Goal: Task Accomplishment & Management: Use online tool/utility

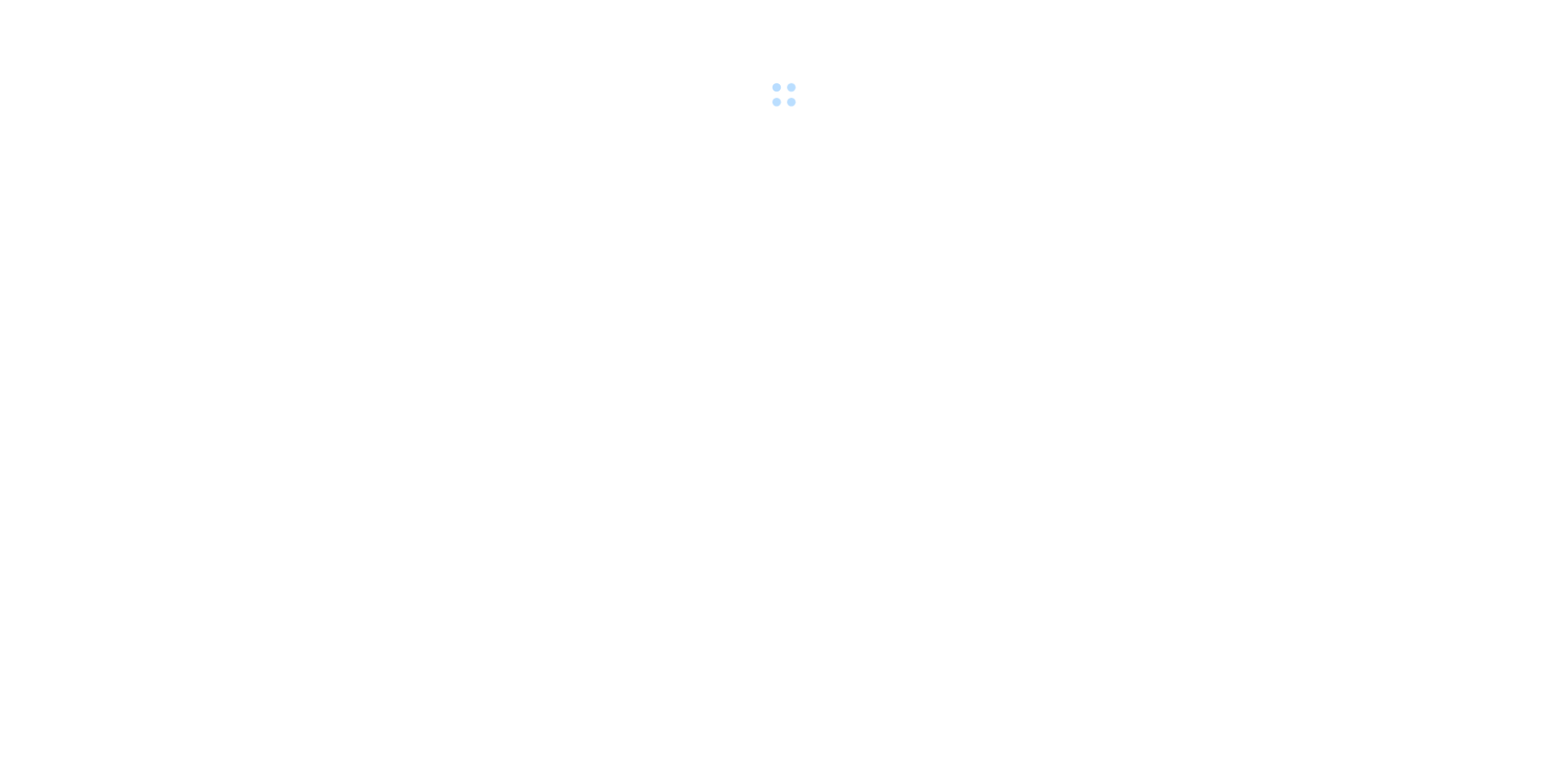
click at [133, 2] on div at bounding box center [784, 56] width 1568 height 113
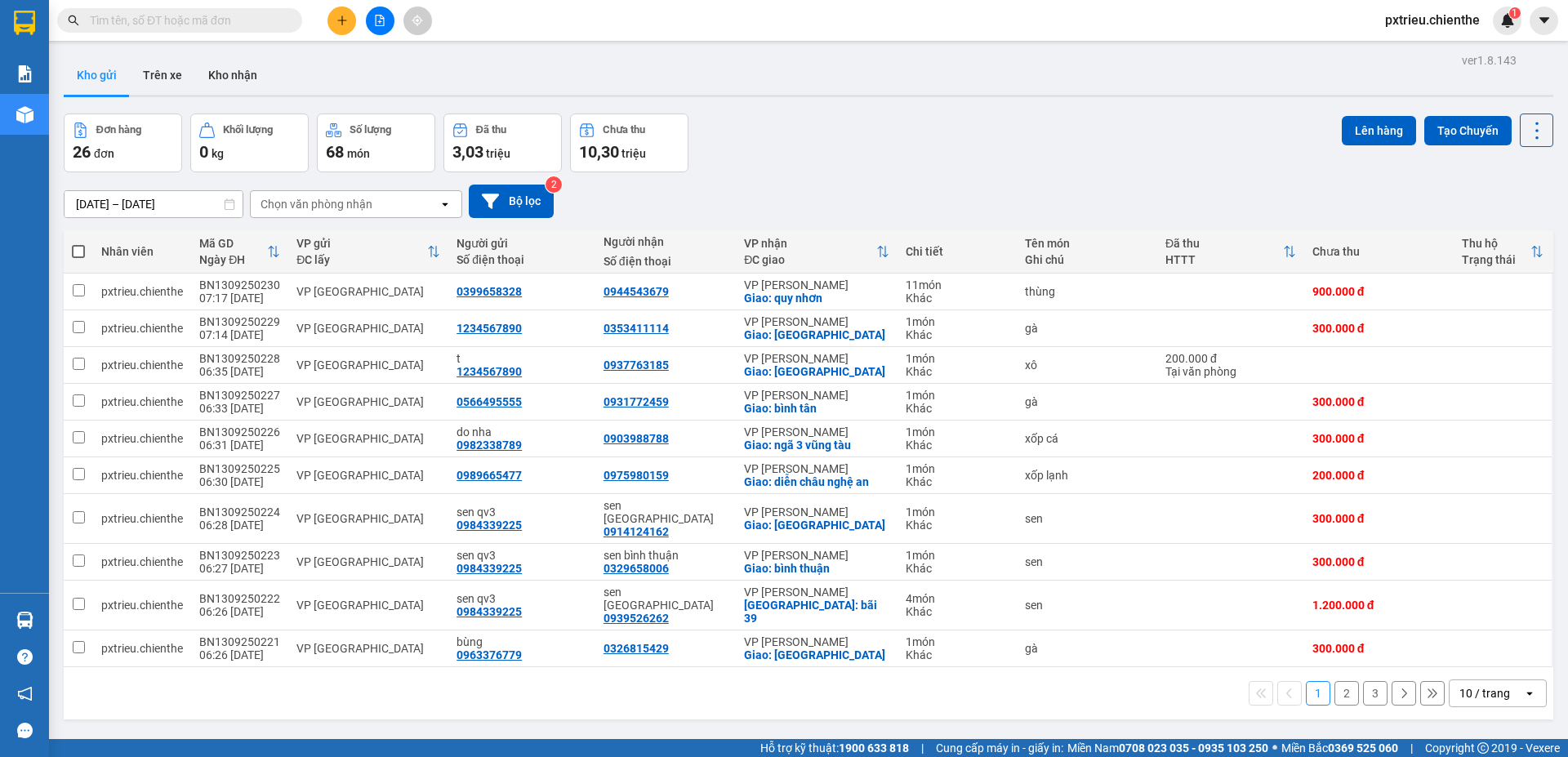
click at [114, 17] on input "text" at bounding box center [186, 20] width 192 height 18
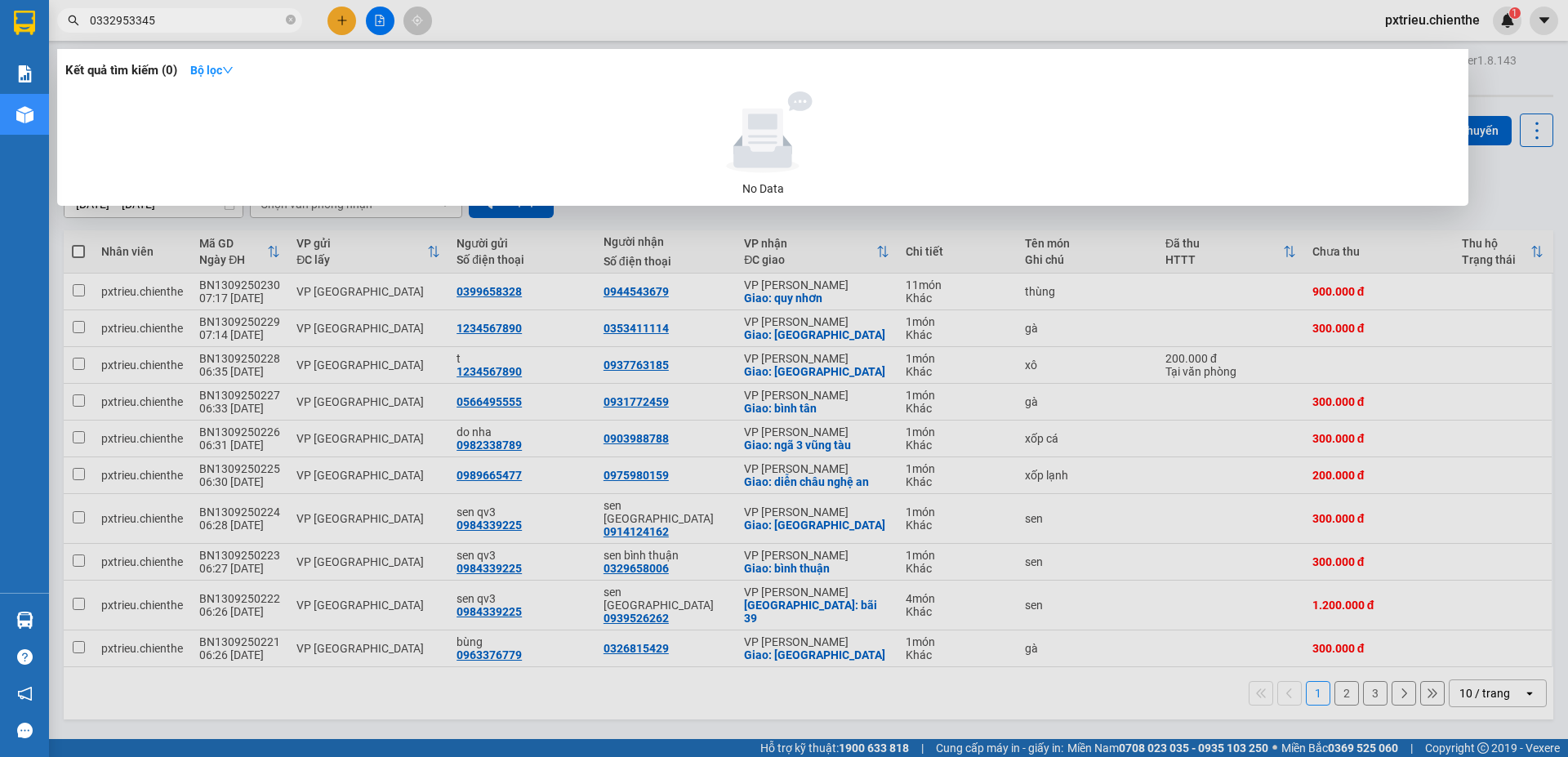
click at [131, 20] on input "0332953345" at bounding box center [186, 20] width 192 height 18
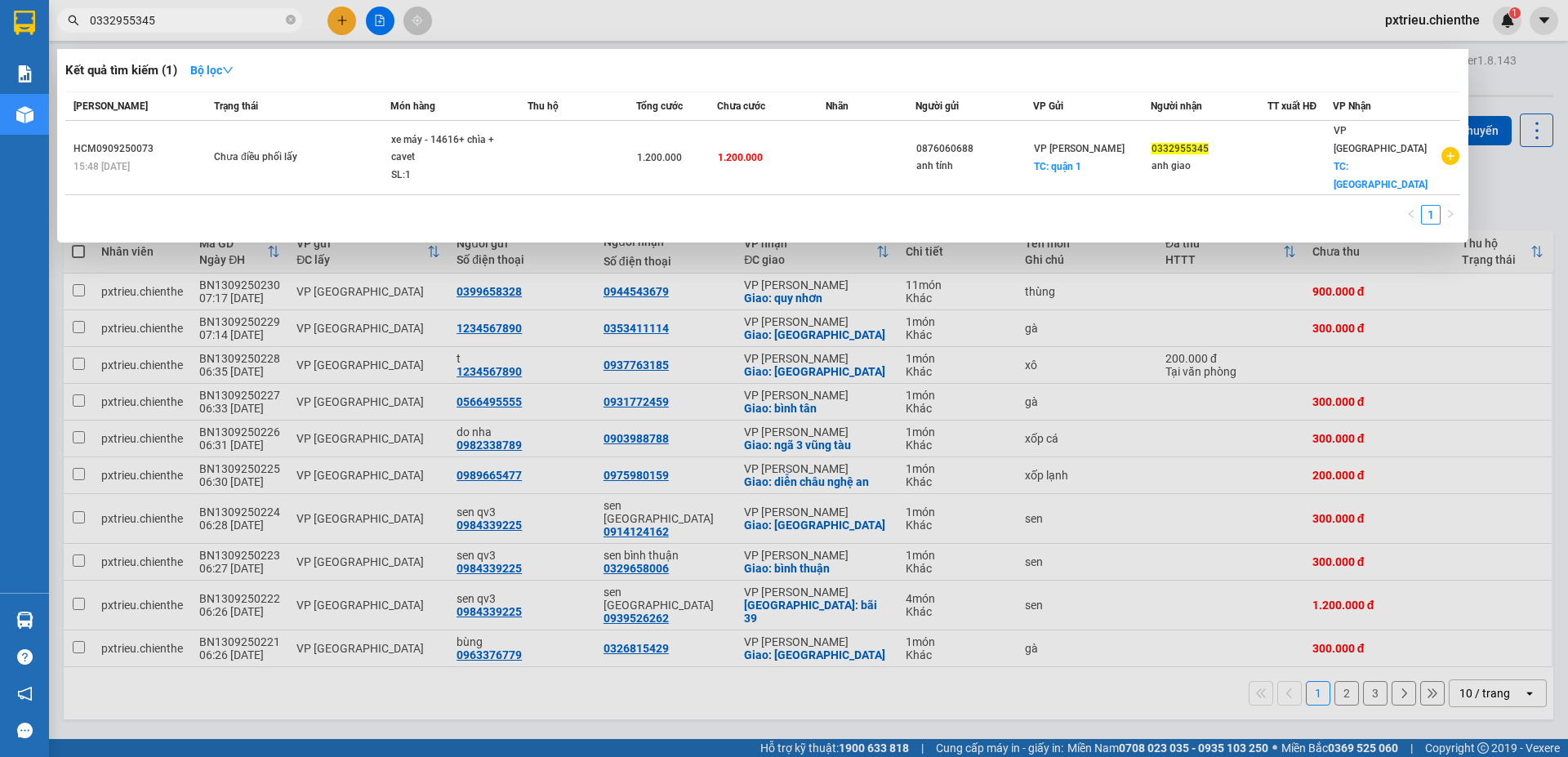
type input "0332955345"
click at [1242, 248] on div at bounding box center [784, 378] width 1568 height 757
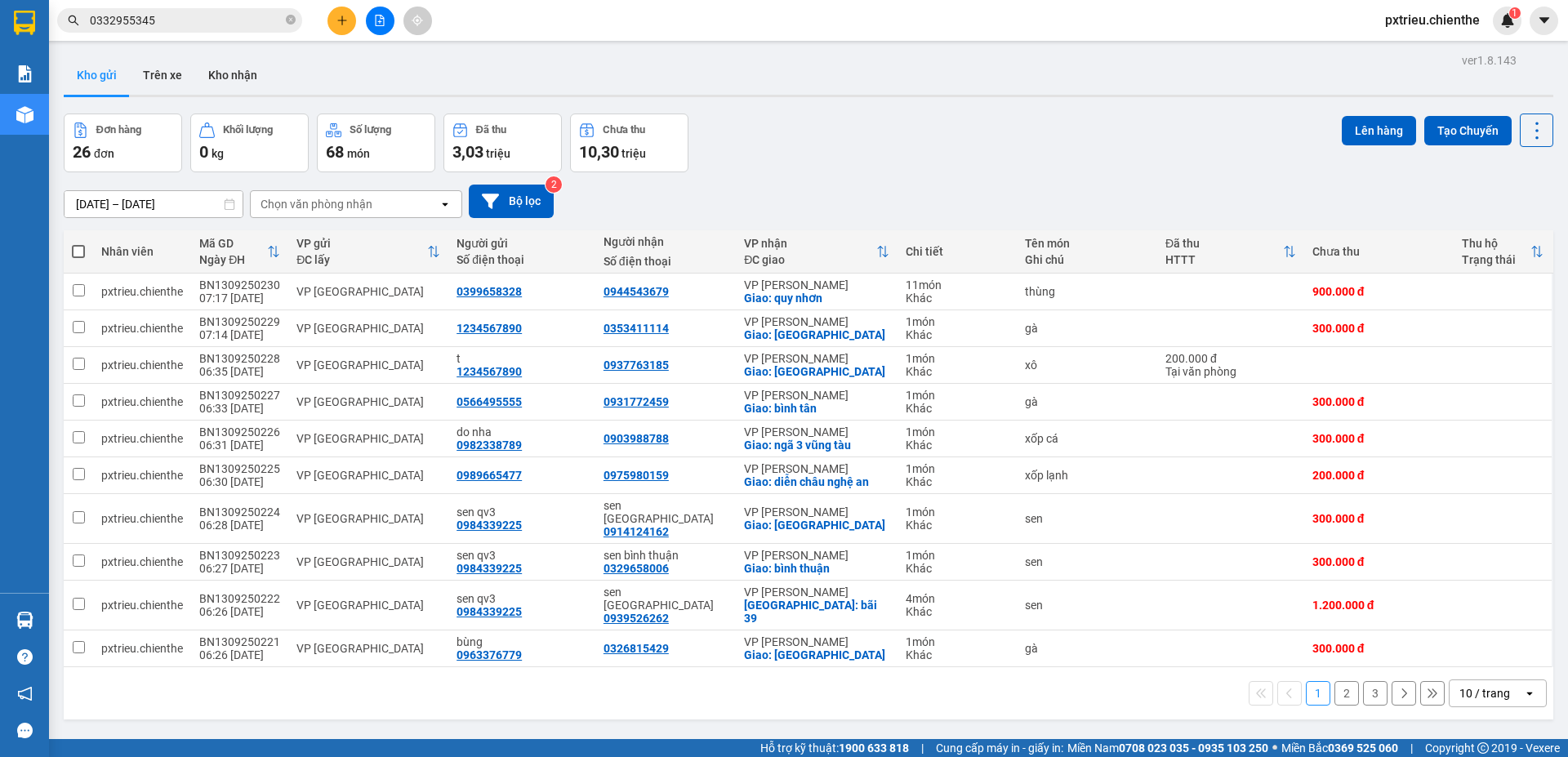
click at [1523, 680] on div "open" at bounding box center [1534, 693] width 23 height 26
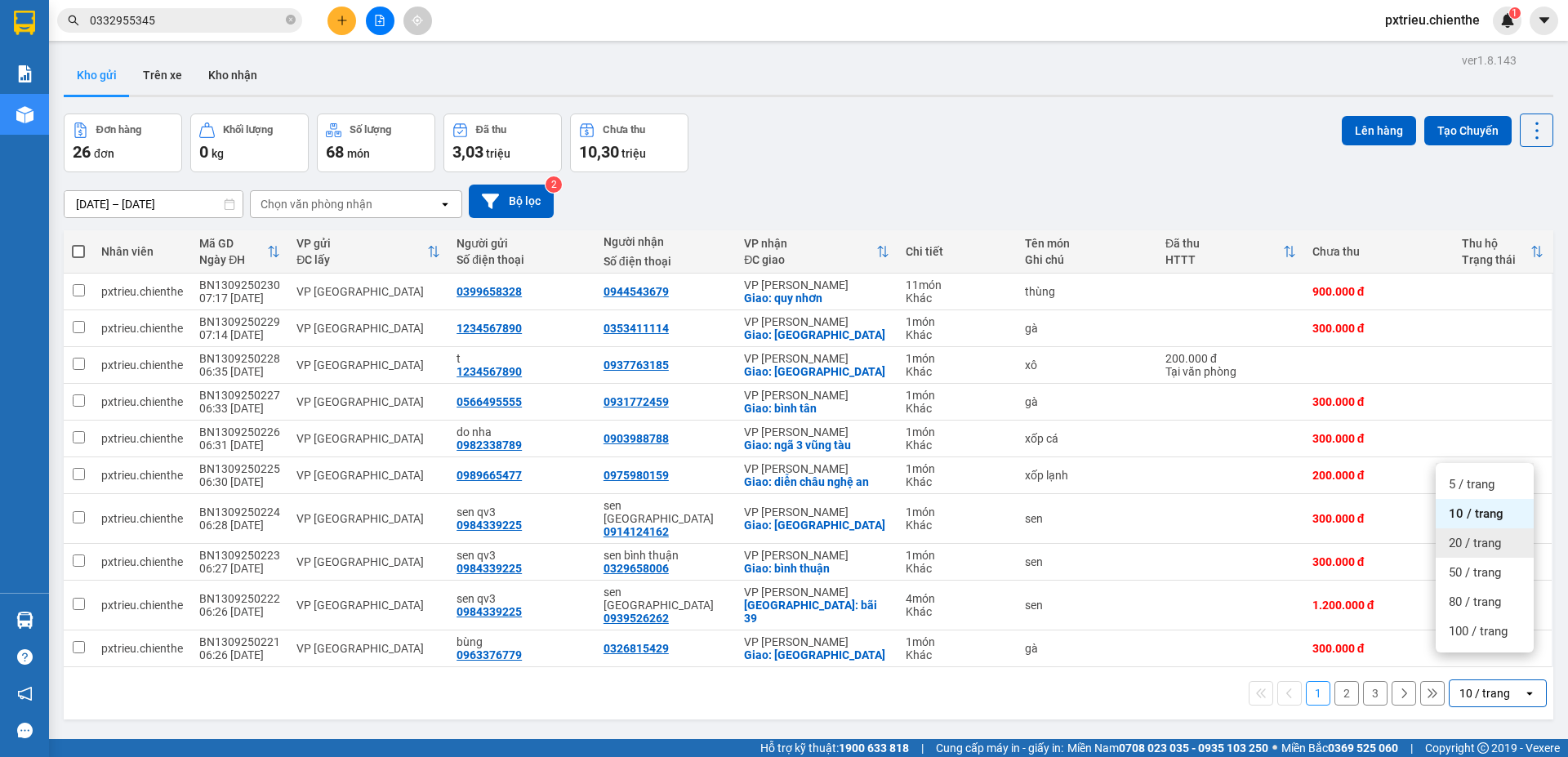
click at [1491, 546] on span "20 / trang" at bounding box center [1475, 543] width 53 height 16
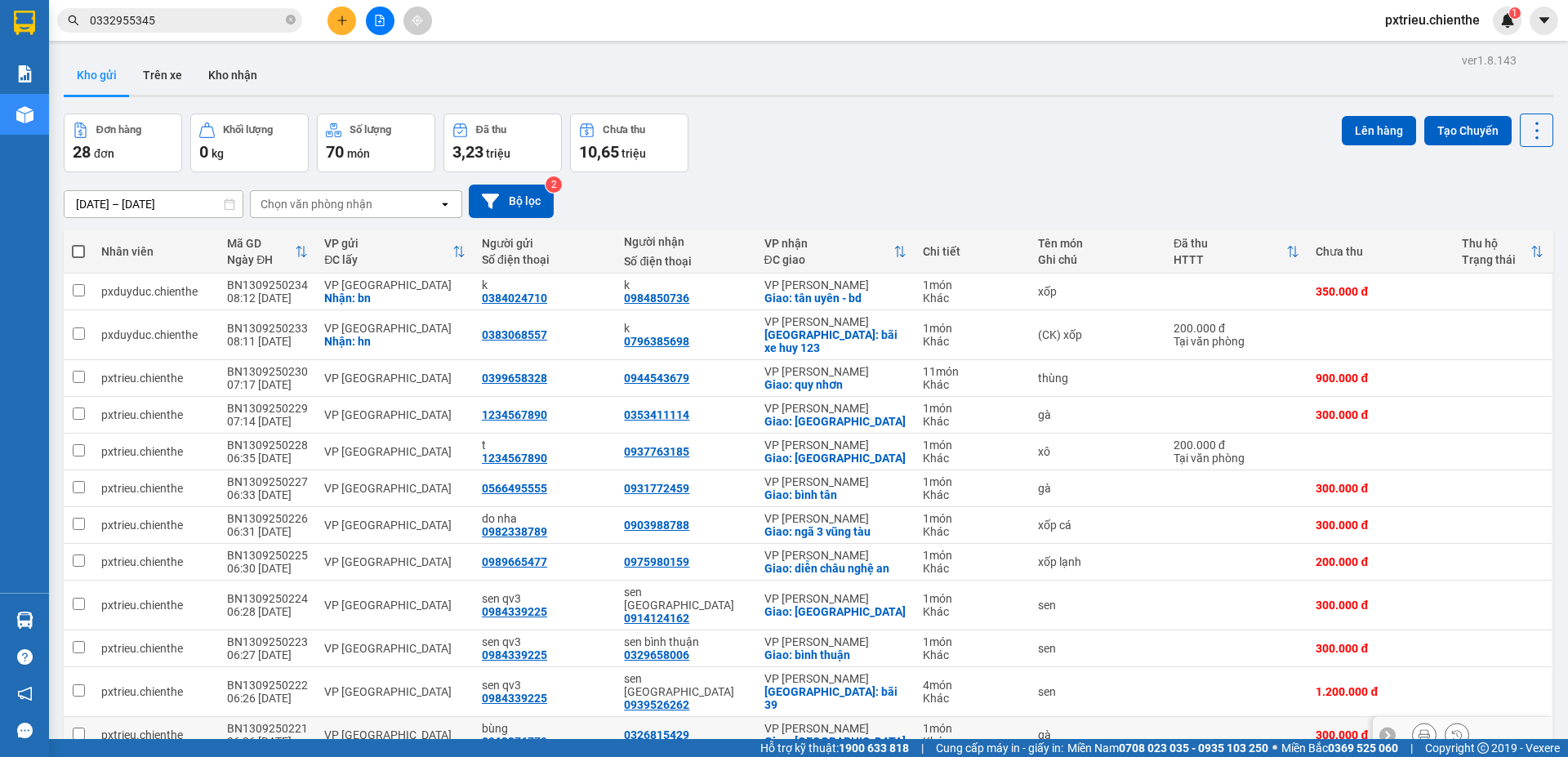
click at [353, 717] on td "VP [GEOGRAPHIC_DATA]" at bounding box center [394, 735] width 158 height 37
checkbox input "true"
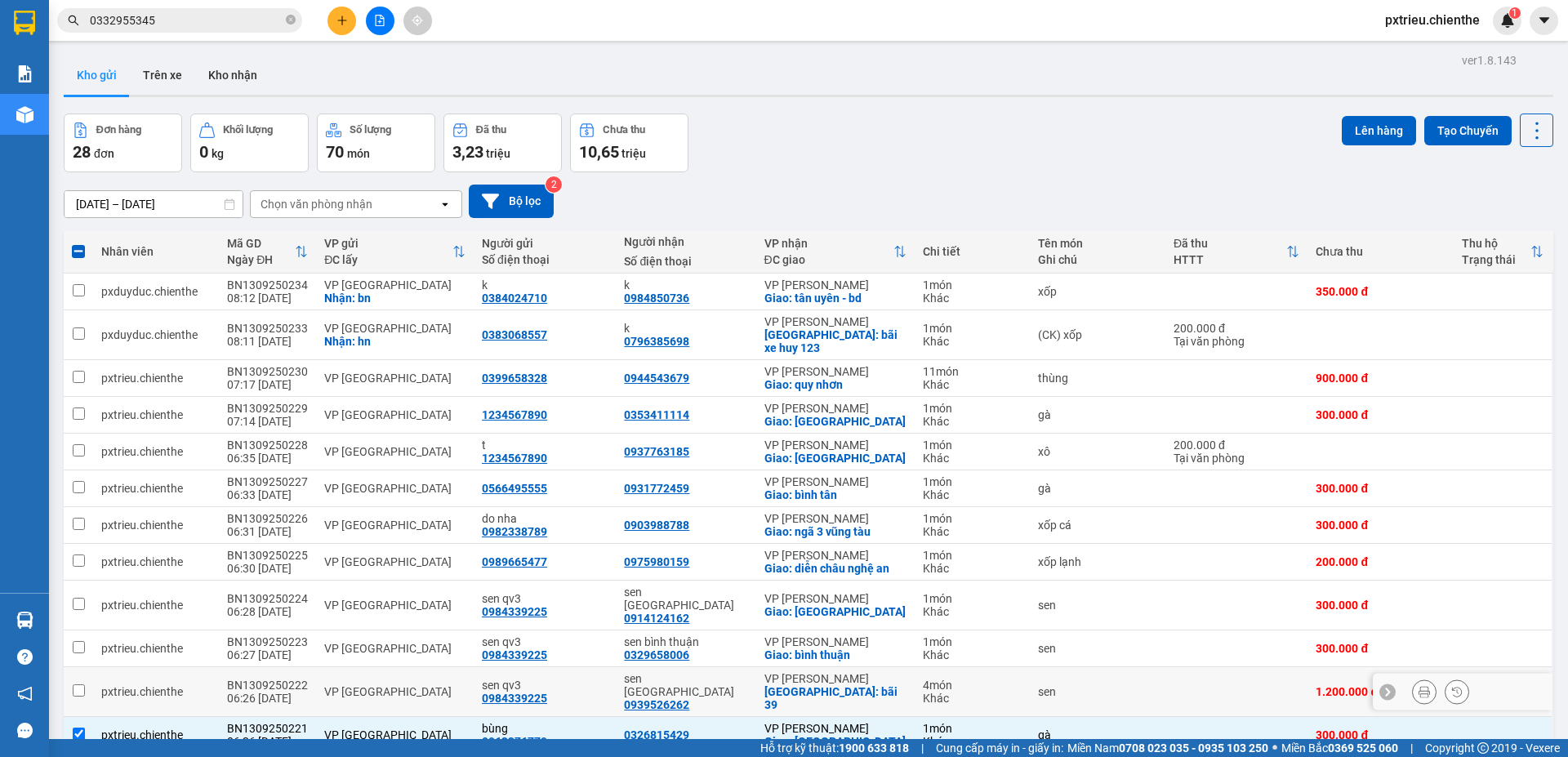
click at [355, 667] on td "VP [GEOGRAPHIC_DATA]" at bounding box center [394, 692] width 158 height 50
checkbox input "true"
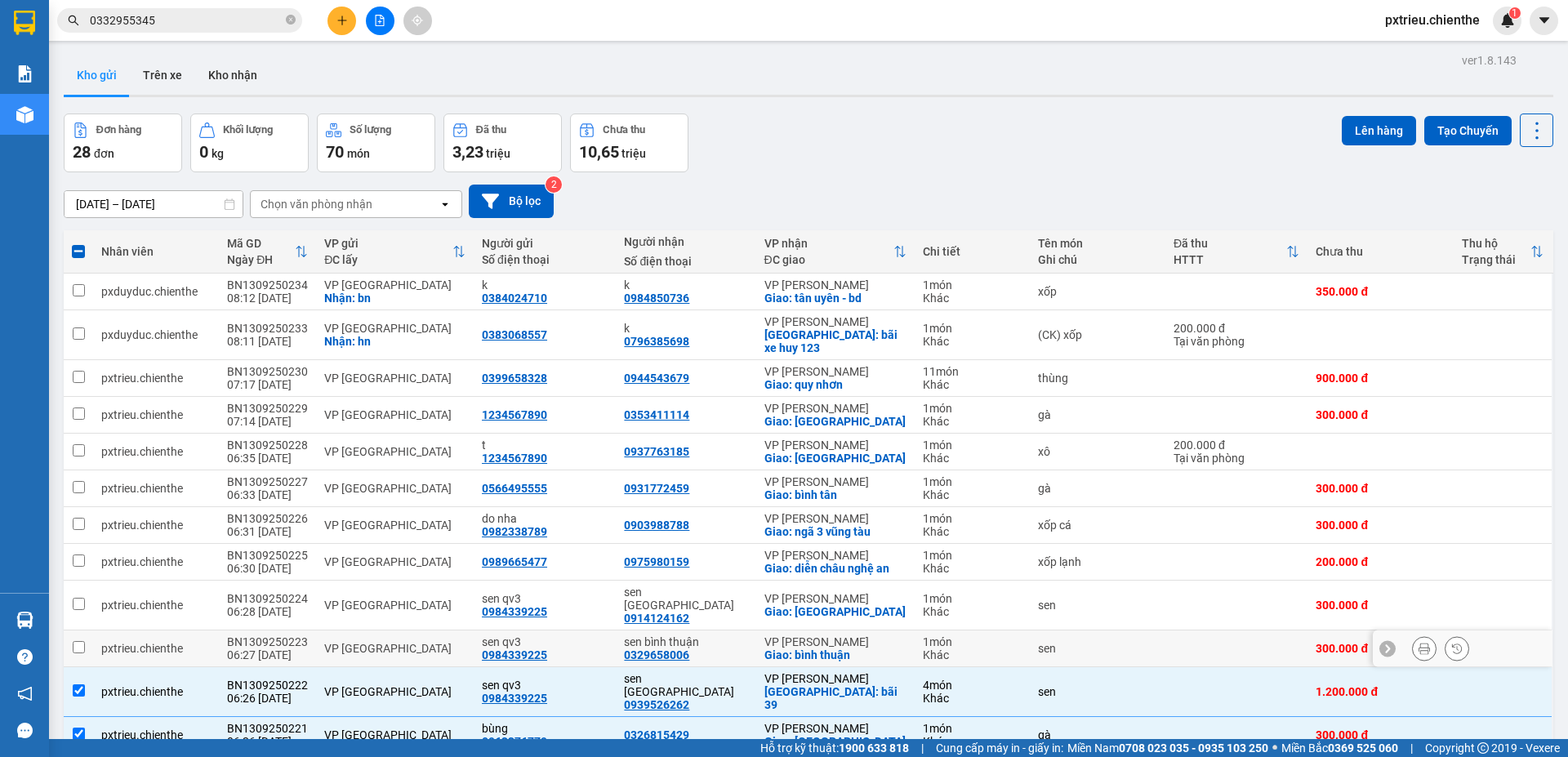
click at [368, 642] on div "VP [GEOGRAPHIC_DATA]" at bounding box center [394, 648] width 142 height 13
checkbox input "true"
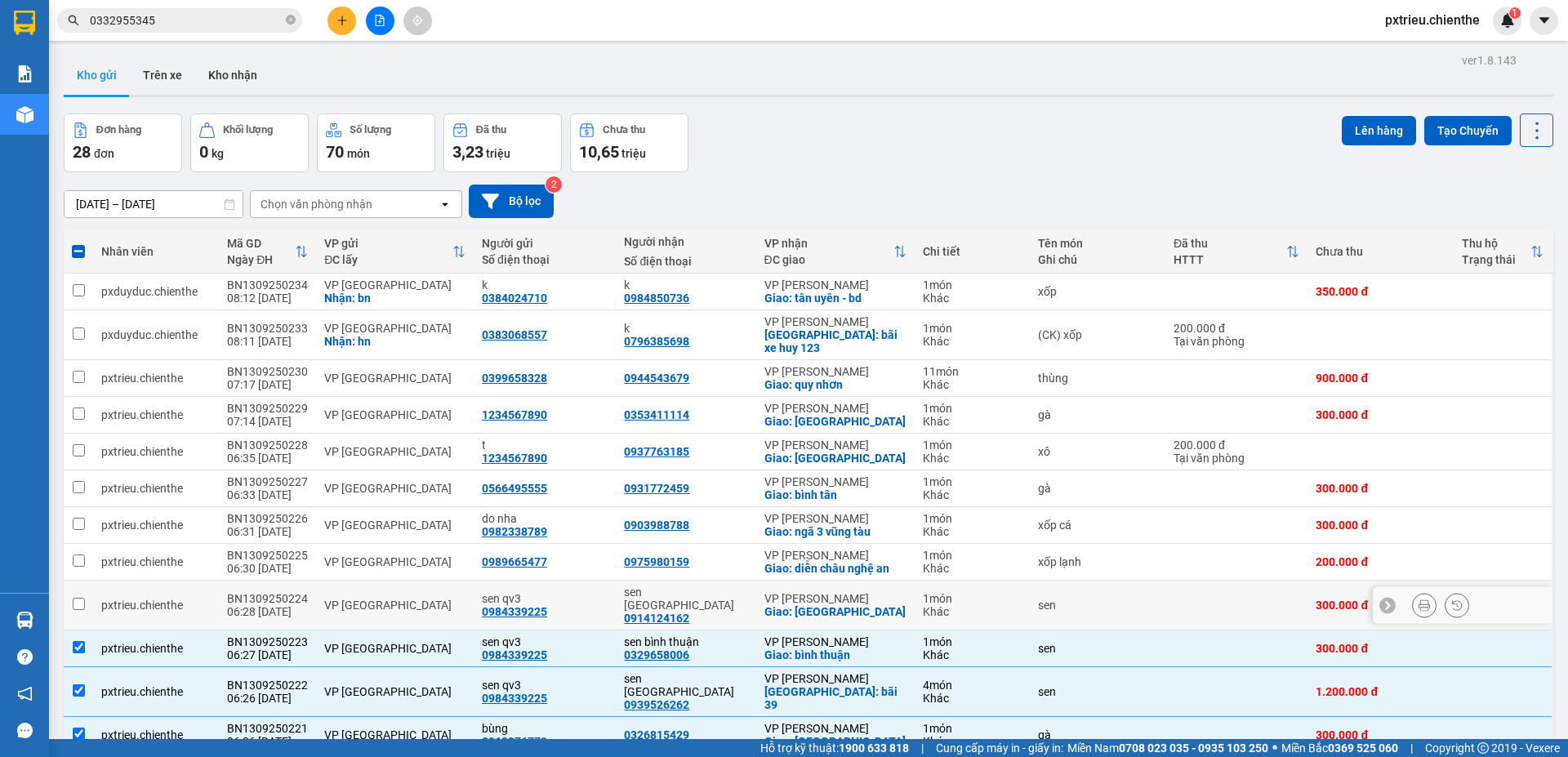
click at [379, 598] on div "VP [GEOGRAPHIC_DATA]" at bounding box center [394, 605] width 142 height 13
checkbox input "true"
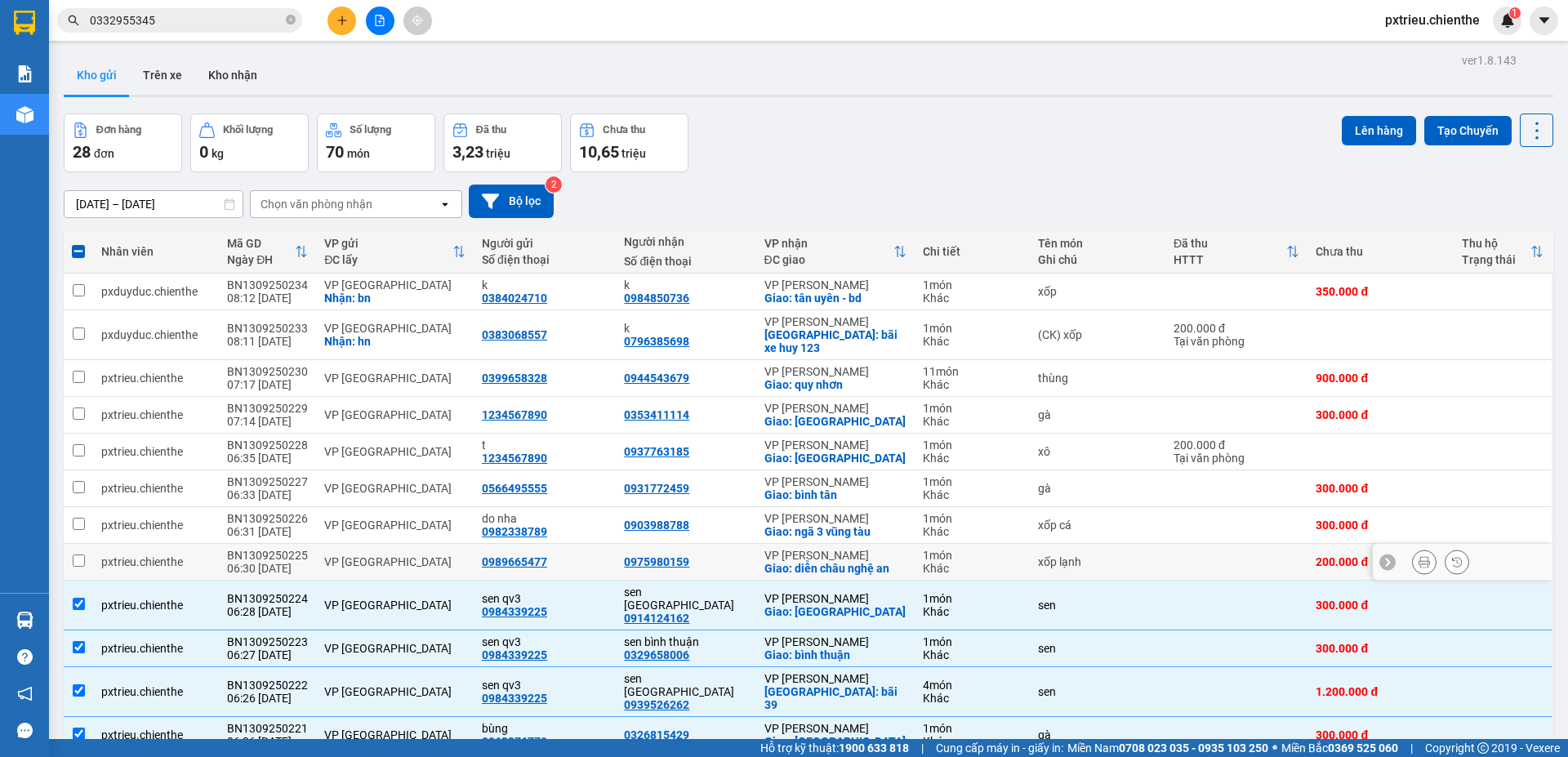
click at [379, 556] on div "VP [GEOGRAPHIC_DATA]" at bounding box center [394, 562] width 142 height 13
checkbox input "true"
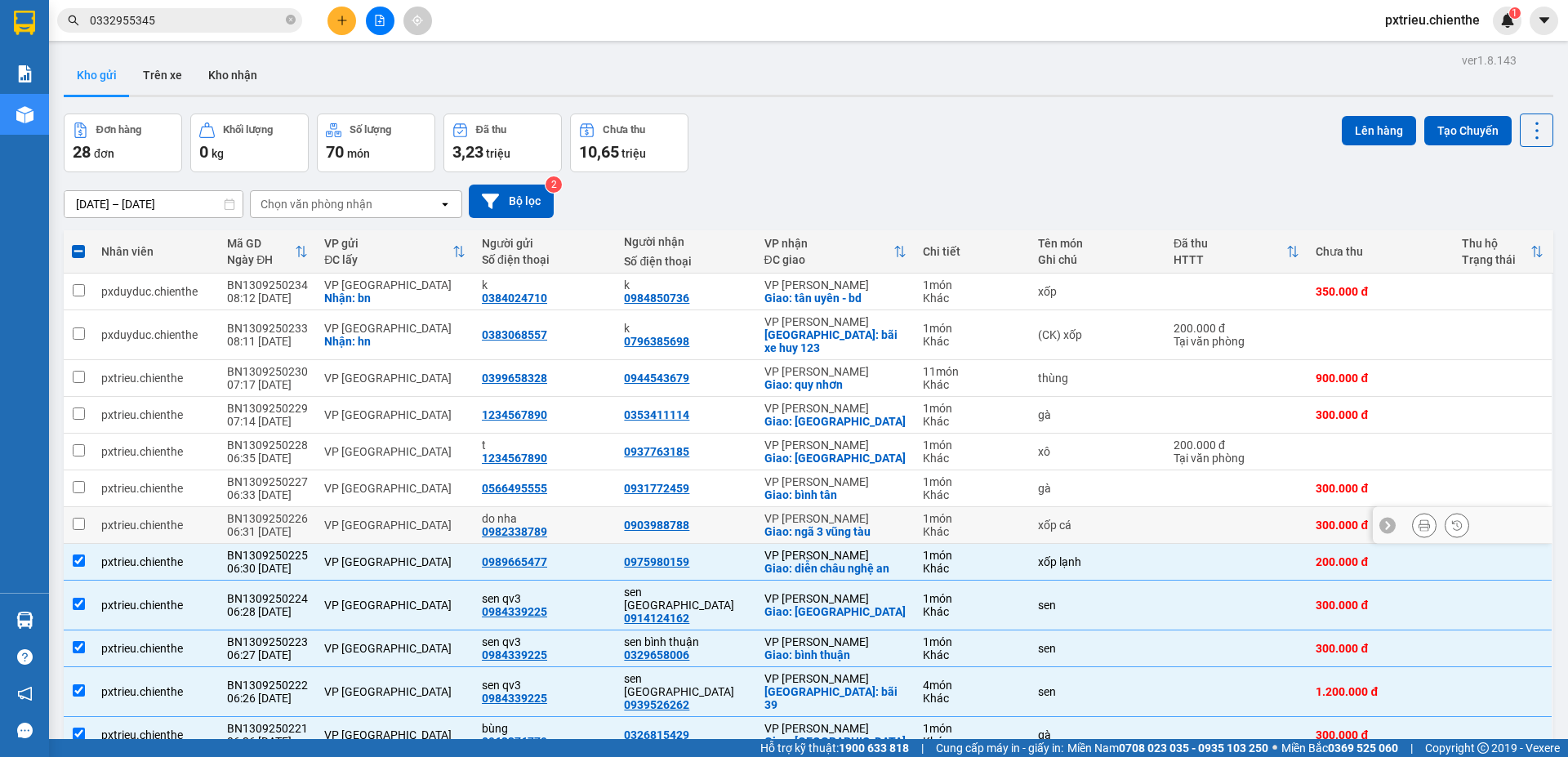
click at [379, 518] on div "VP [GEOGRAPHIC_DATA]" at bounding box center [394, 525] width 142 height 13
checkbox input "true"
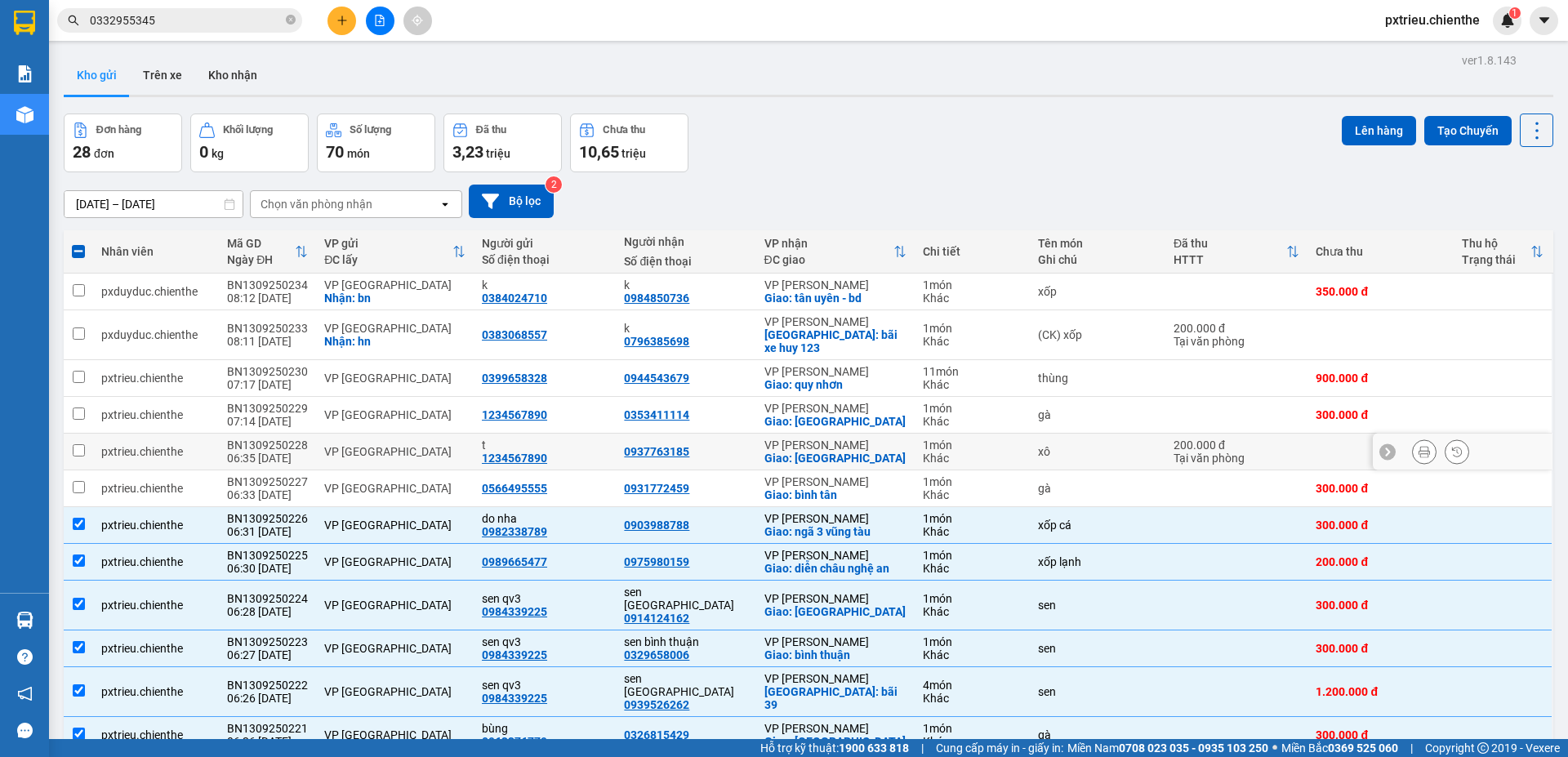
click at [380, 445] on div "VP [GEOGRAPHIC_DATA]" at bounding box center [394, 452] width 142 height 13
checkbox input "true"
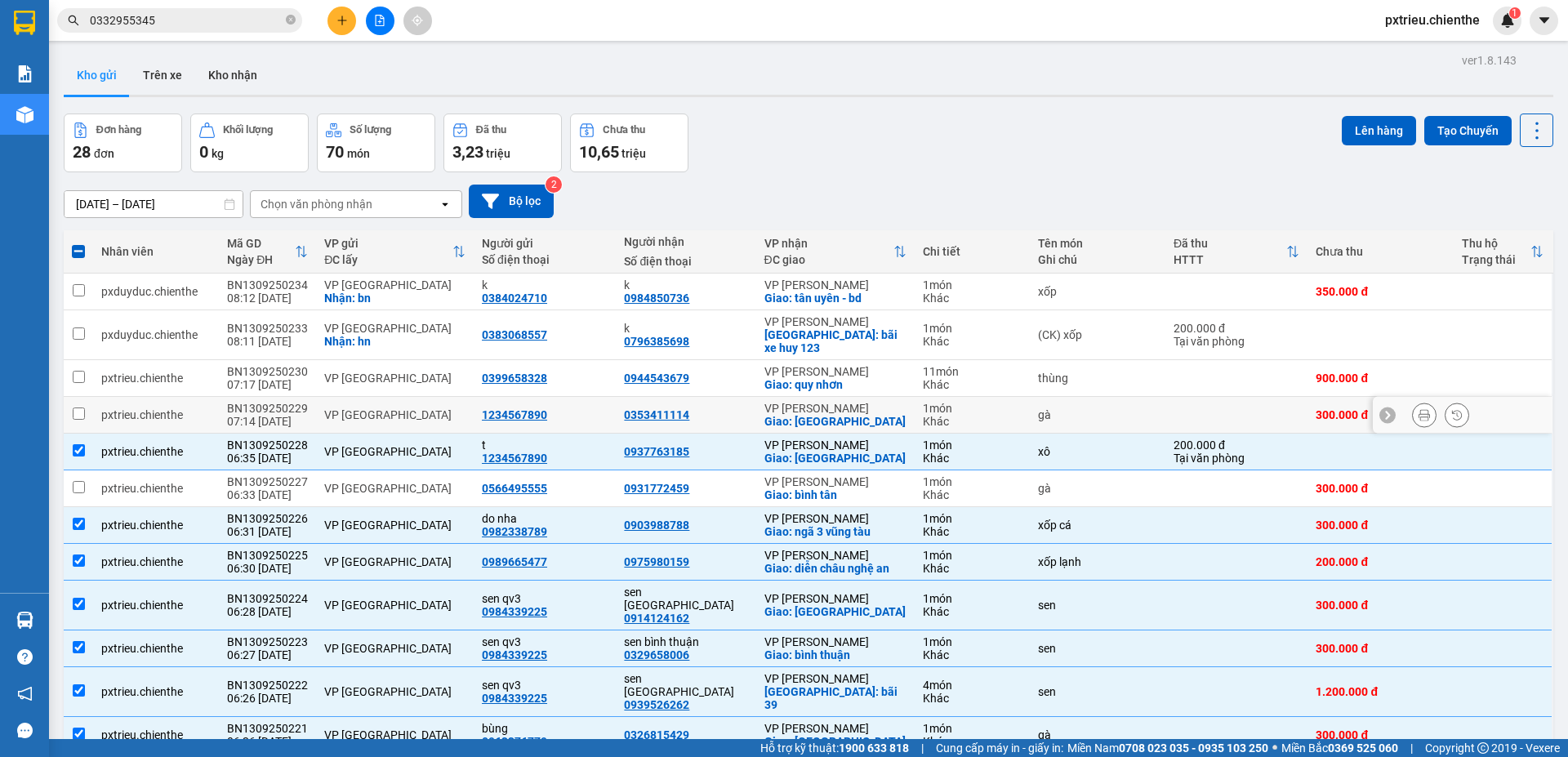
click at [392, 409] on div "VP [GEOGRAPHIC_DATA]" at bounding box center [394, 415] width 142 height 13
checkbox input "true"
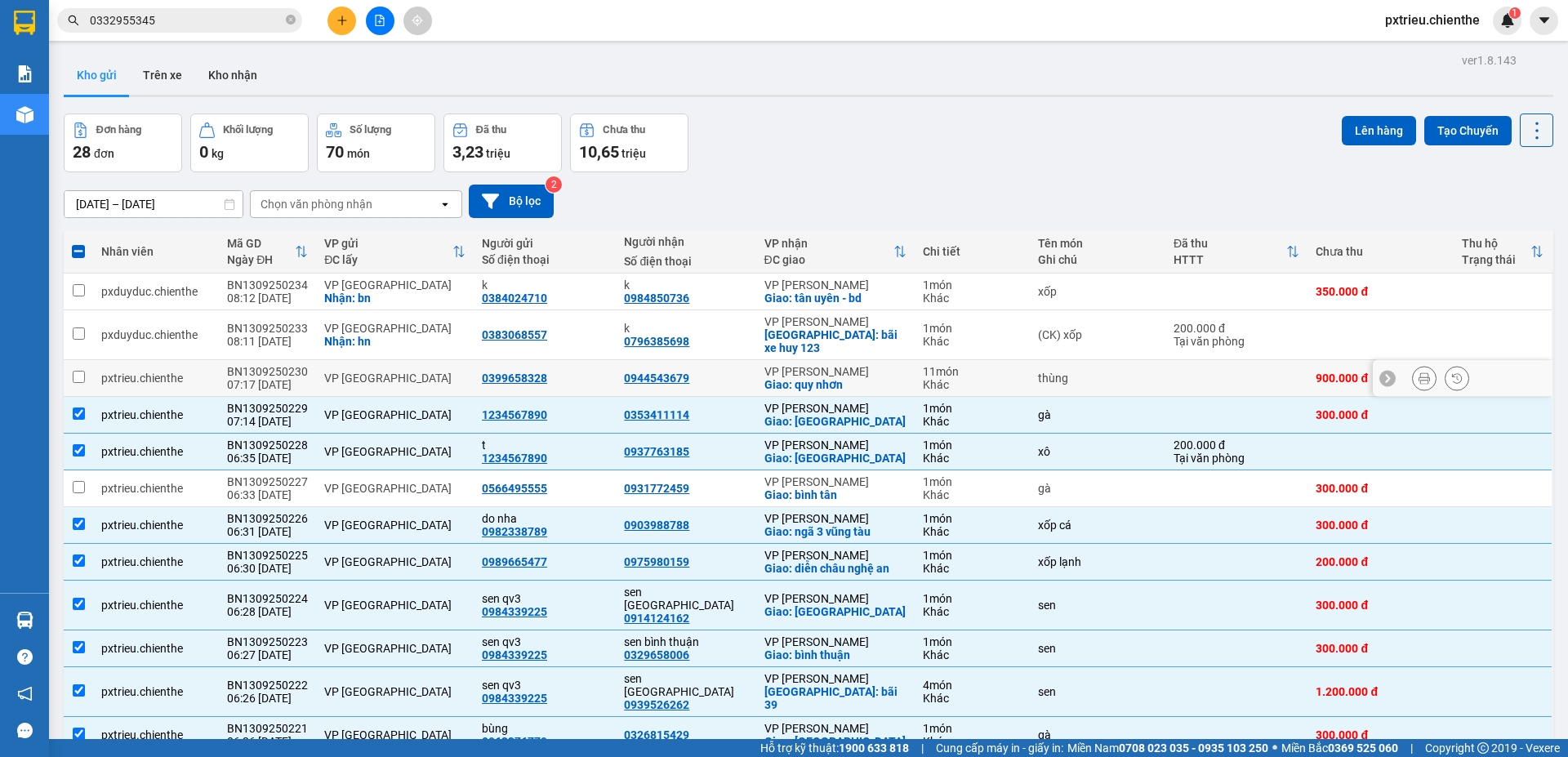
click at [406, 371] on div "VP [GEOGRAPHIC_DATA]" at bounding box center [394, 378] width 142 height 13
checkbox input "true"
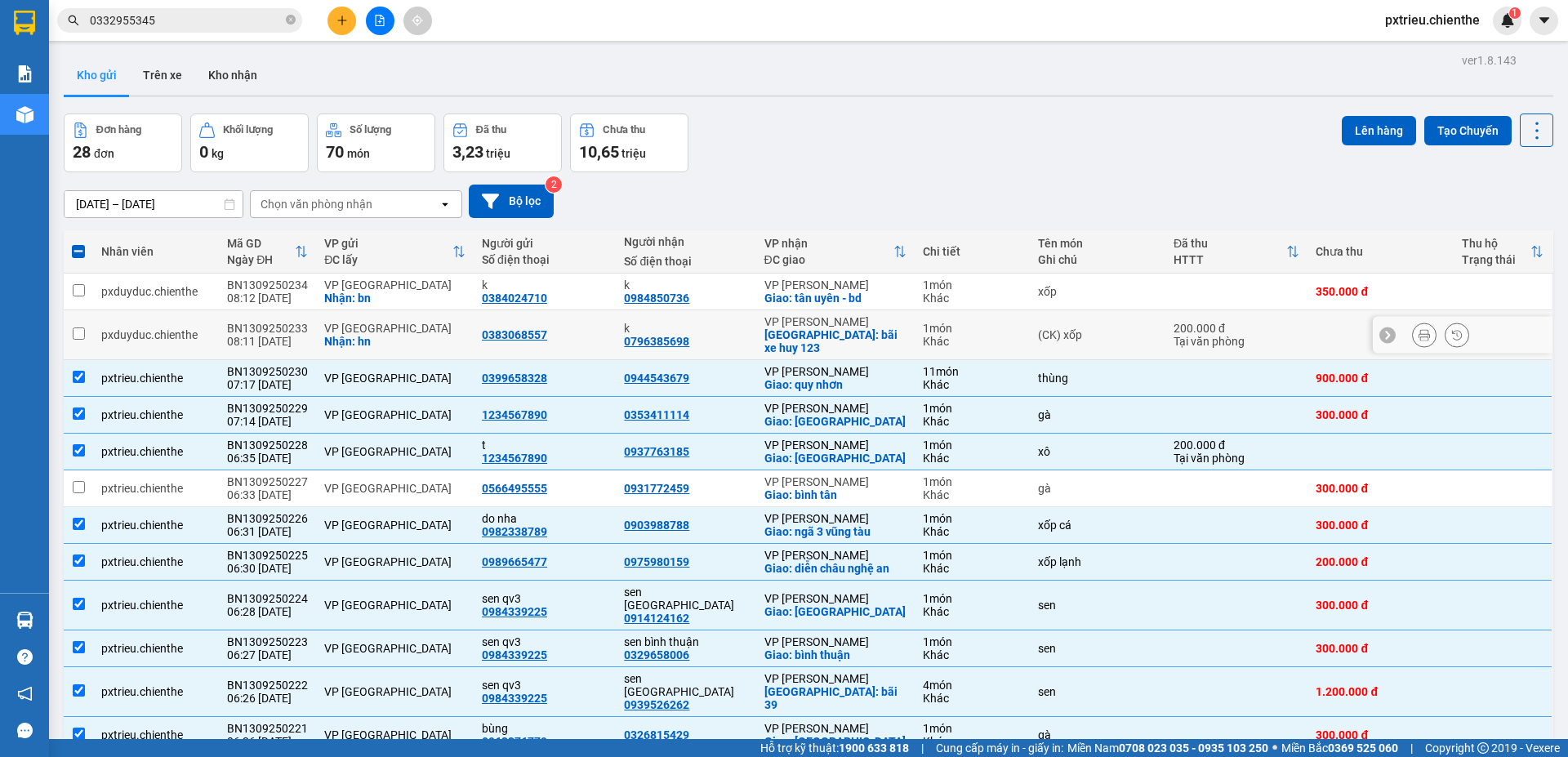
click at [355, 335] on div "Nhận: hn" at bounding box center [394, 341] width 142 height 13
checkbox input "true"
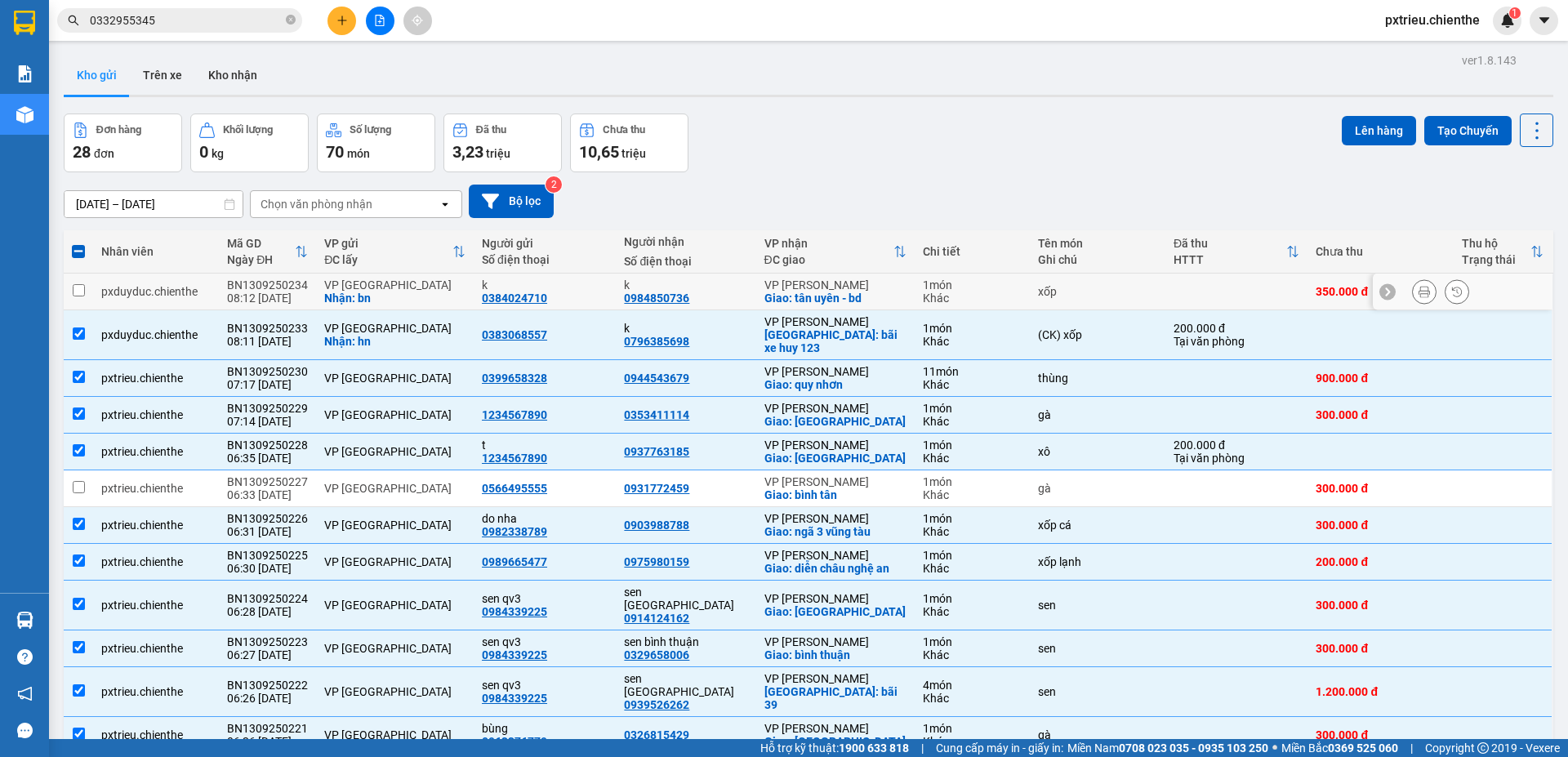
click at [372, 291] on div "VP [GEOGRAPHIC_DATA]" at bounding box center [394, 285] width 142 height 13
checkbox input "true"
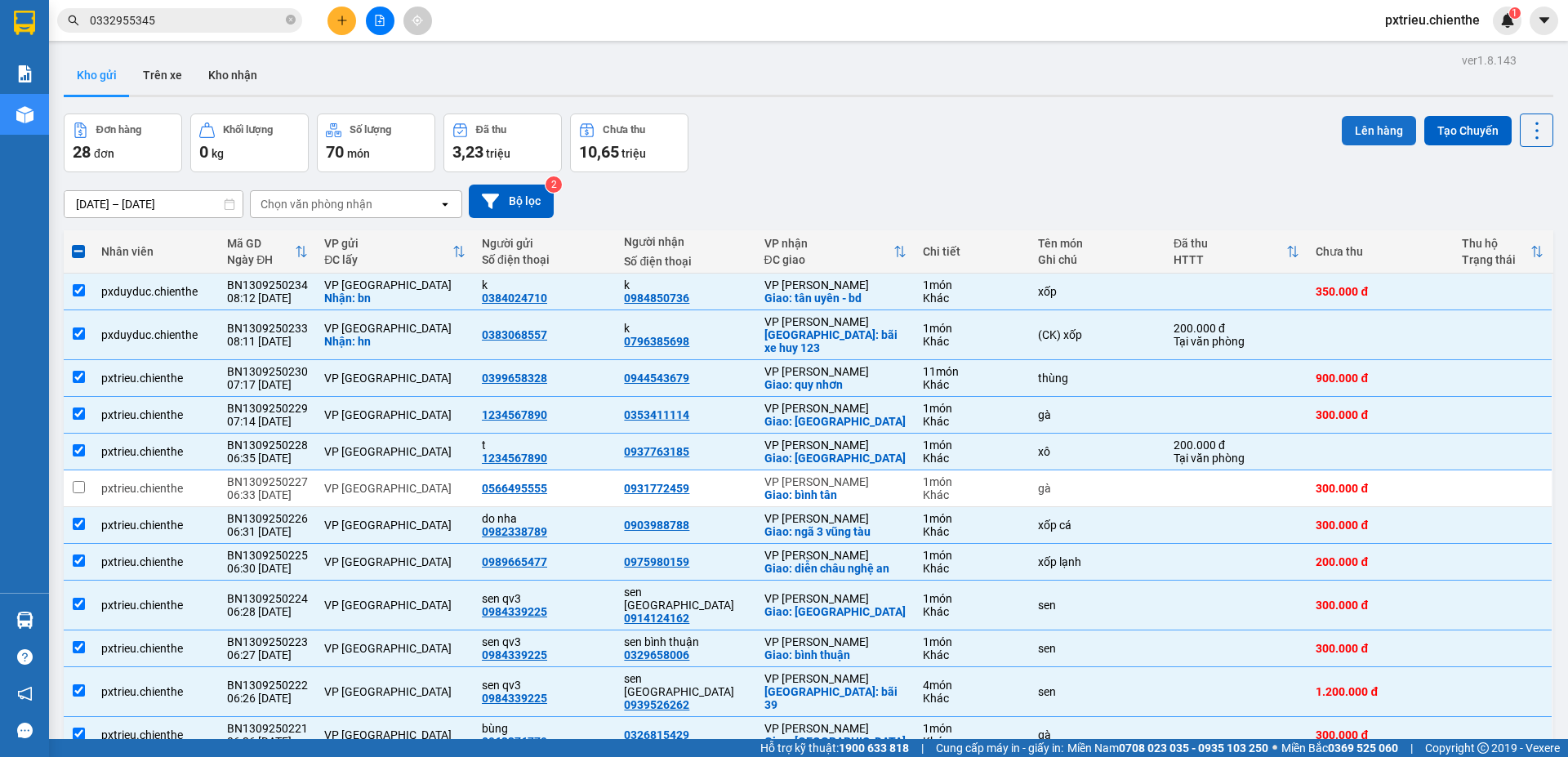
click at [1358, 129] on button "Lên hàng" at bounding box center [1378, 130] width 74 height 29
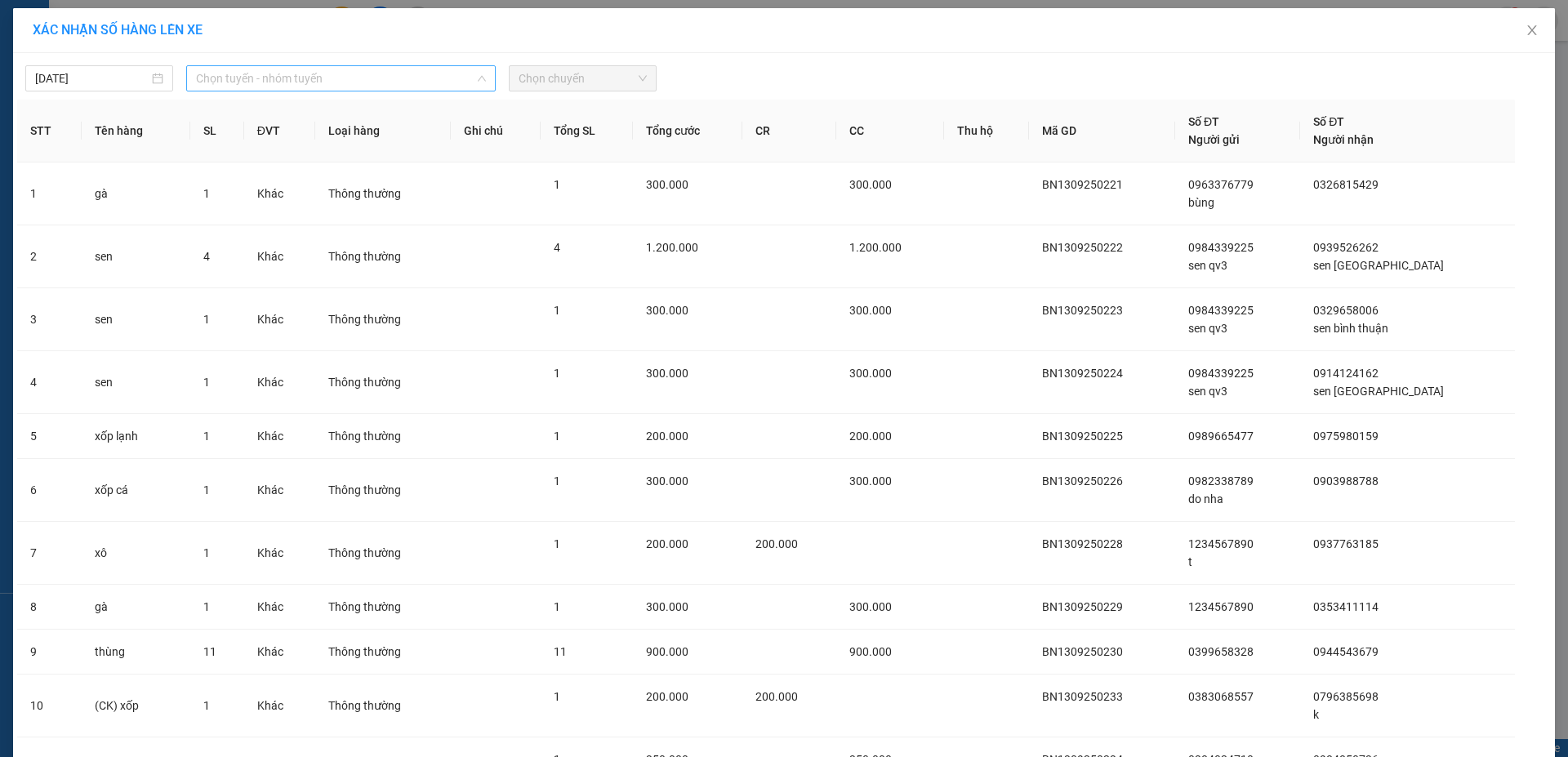
click at [350, 77] on span "Chọn tuyến - nhóm tuyến" at bounding box center [341, 78] width 290 height 25
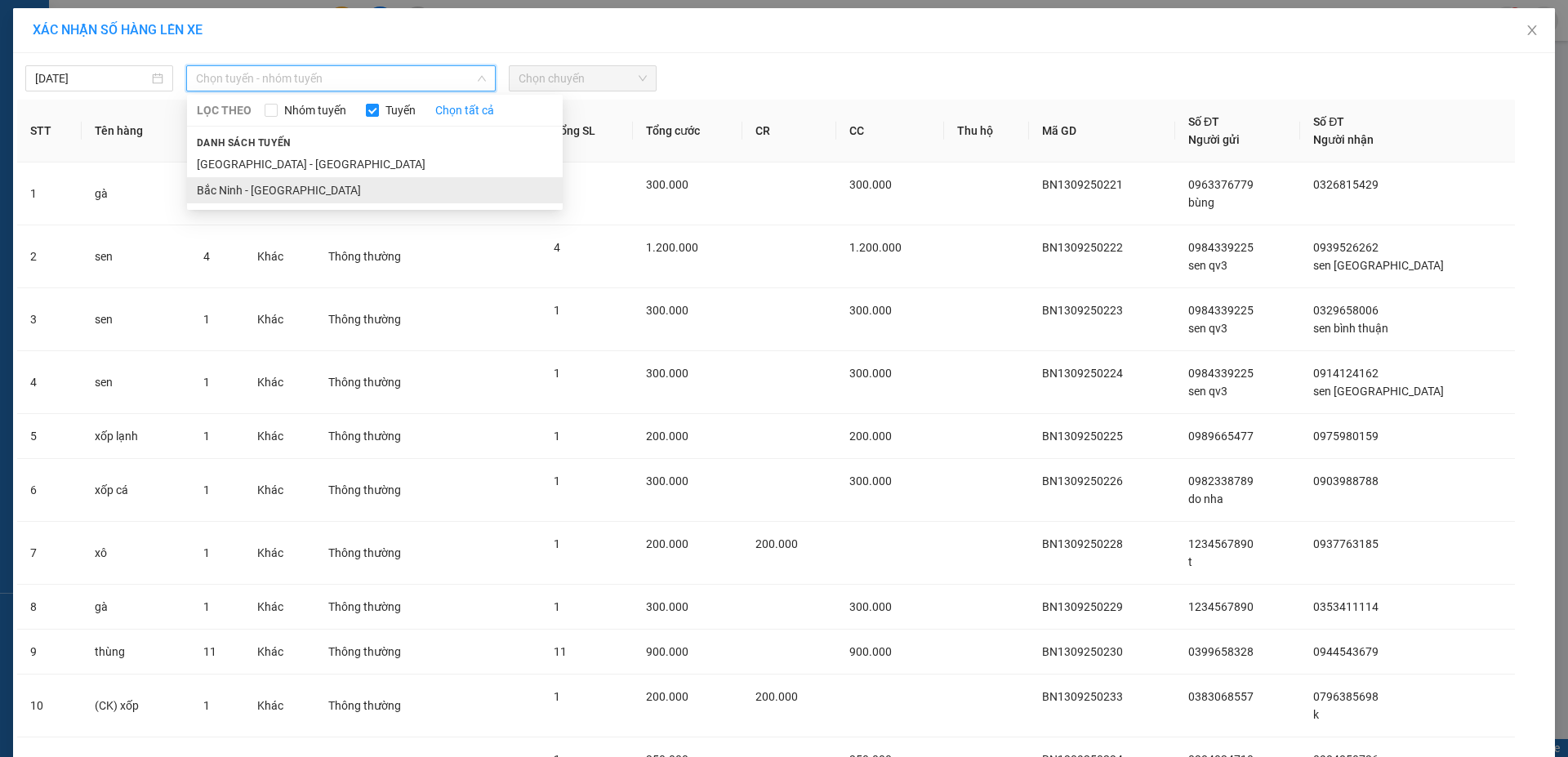
click at [286, 191] on li "Bắc Ninh - [GEOGRAPHIC_DATA]" at bounding box center [375, 190] width 376 height 26
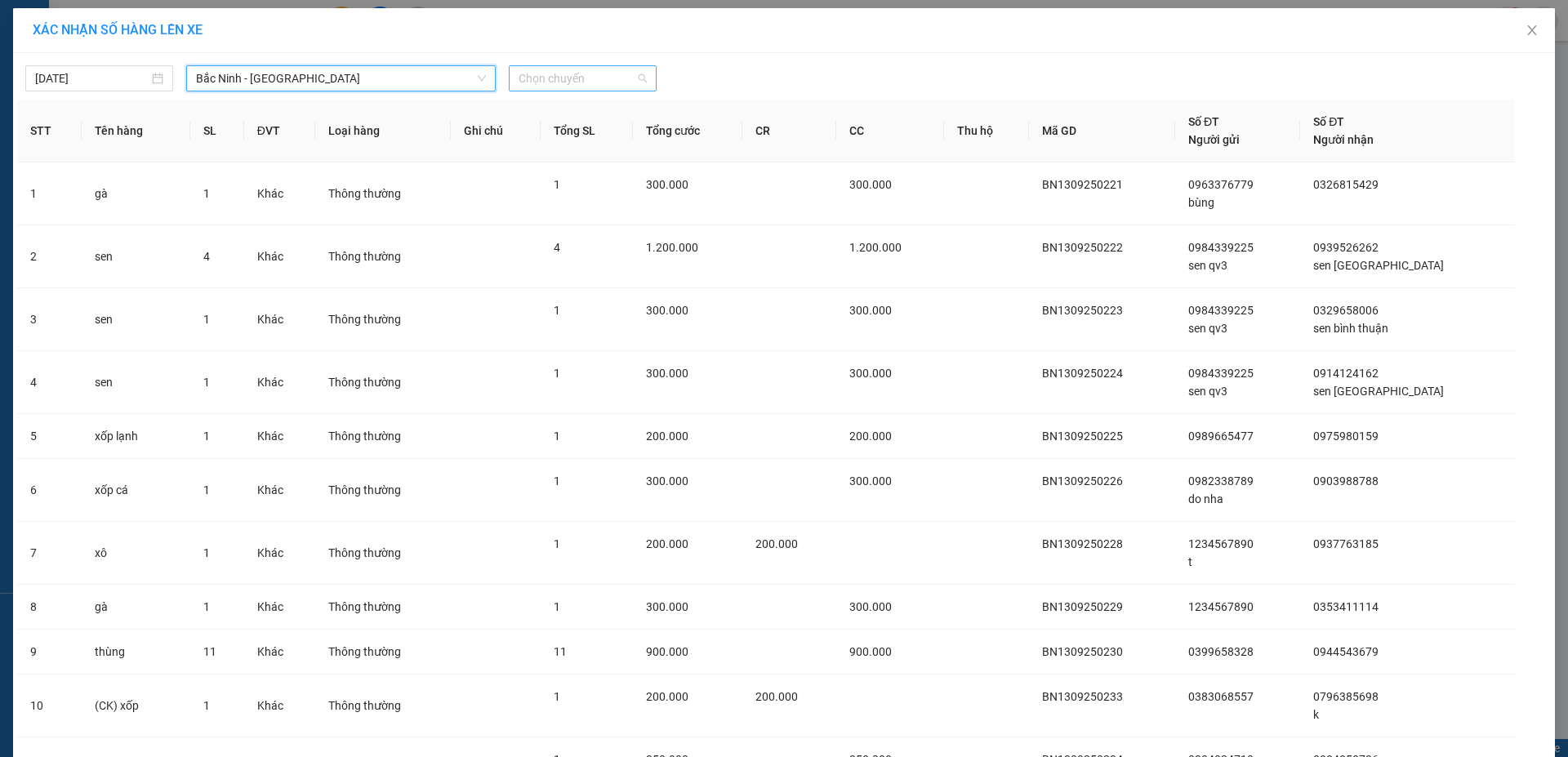
click at [586, 74] on span "Chọn chuyến" at bounding box center [582, 78] width 128 height 25
click at [577, 137] on div "05:00 - 99F-003.07" at bounding box center [576, 137] width 127 height 18
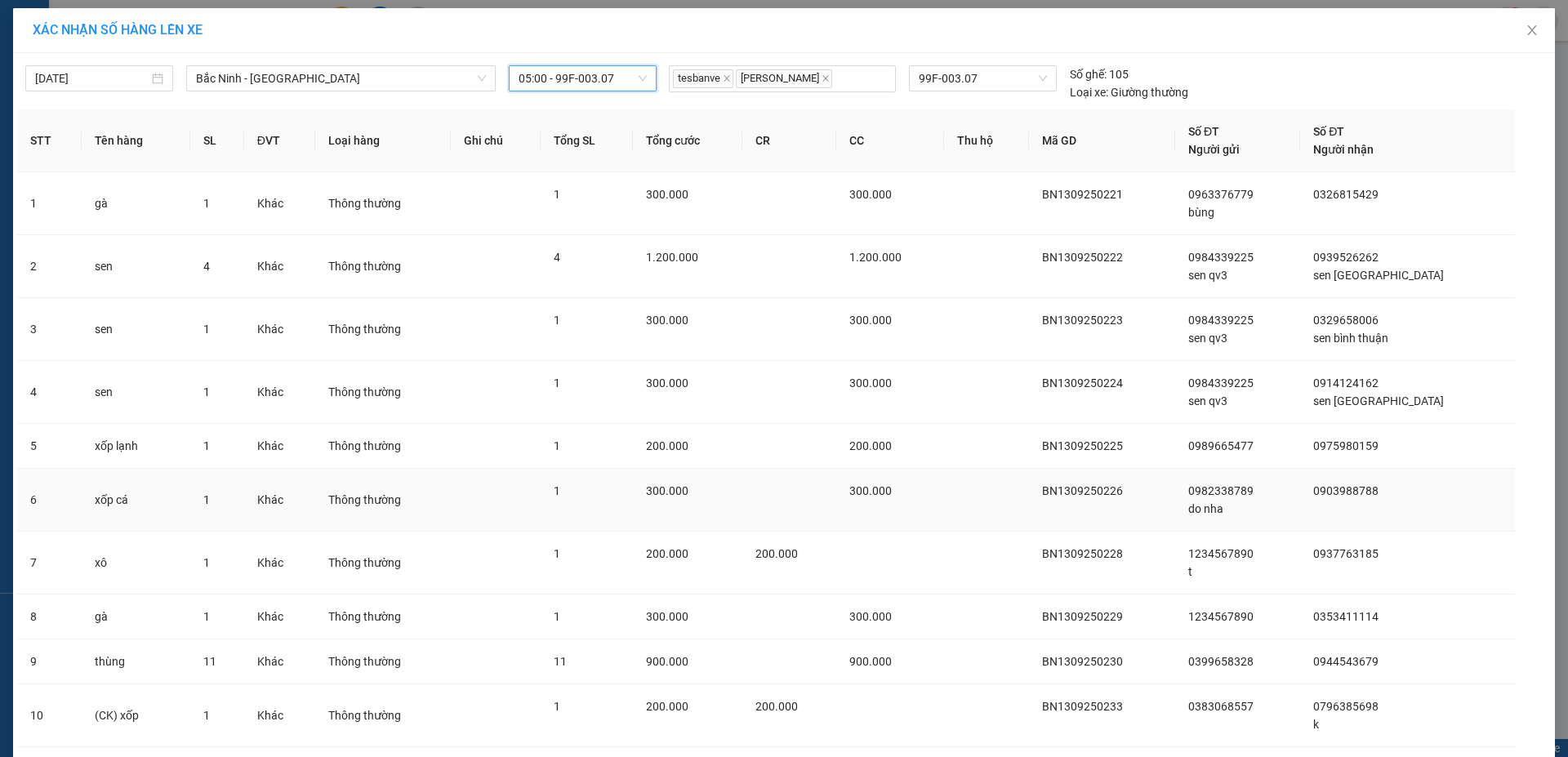
scroll to position [172, 0]
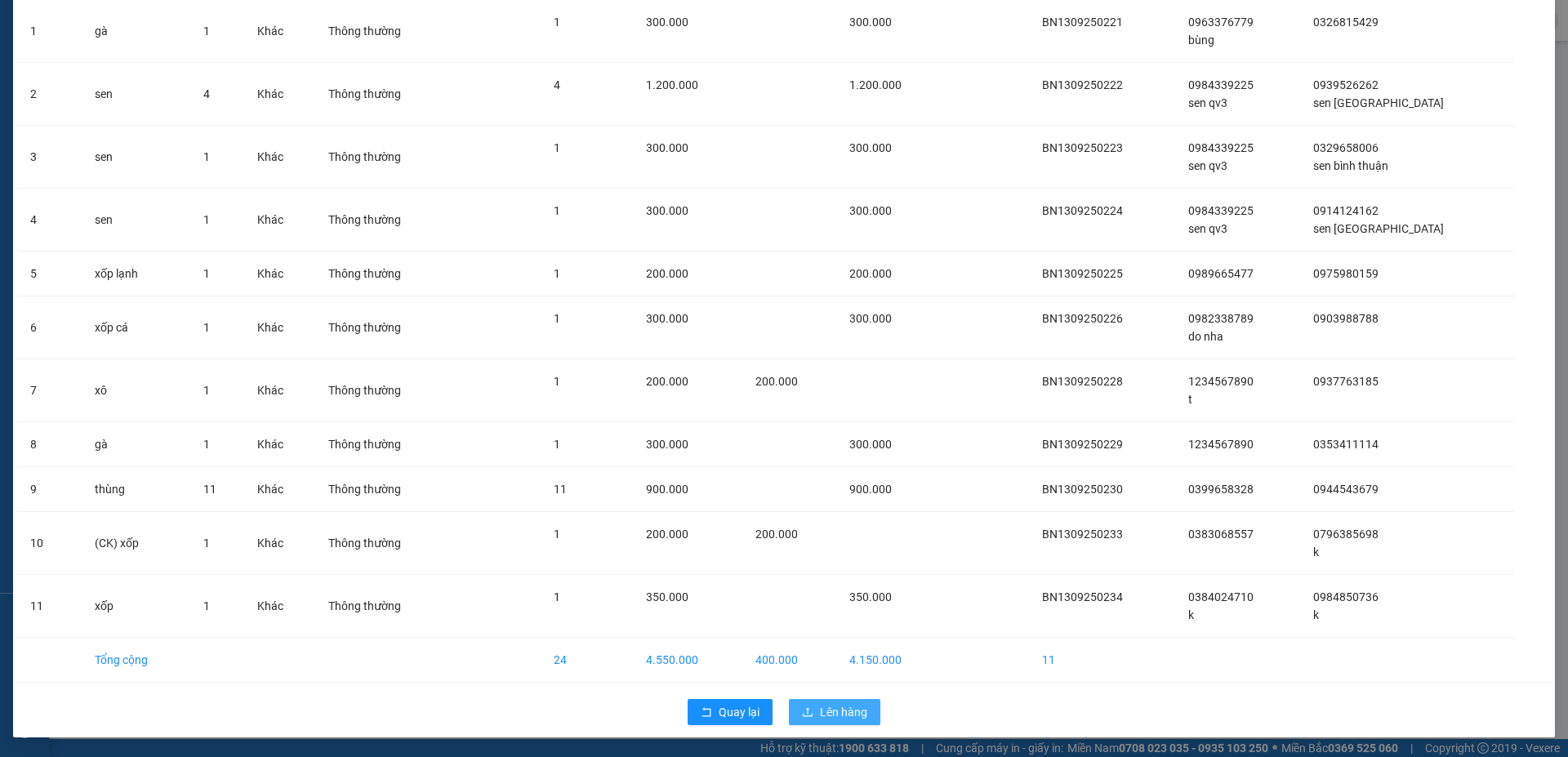
click at [840, 714] on span "Lên hàng" at bounding box center [843, 712] width 47 height 18
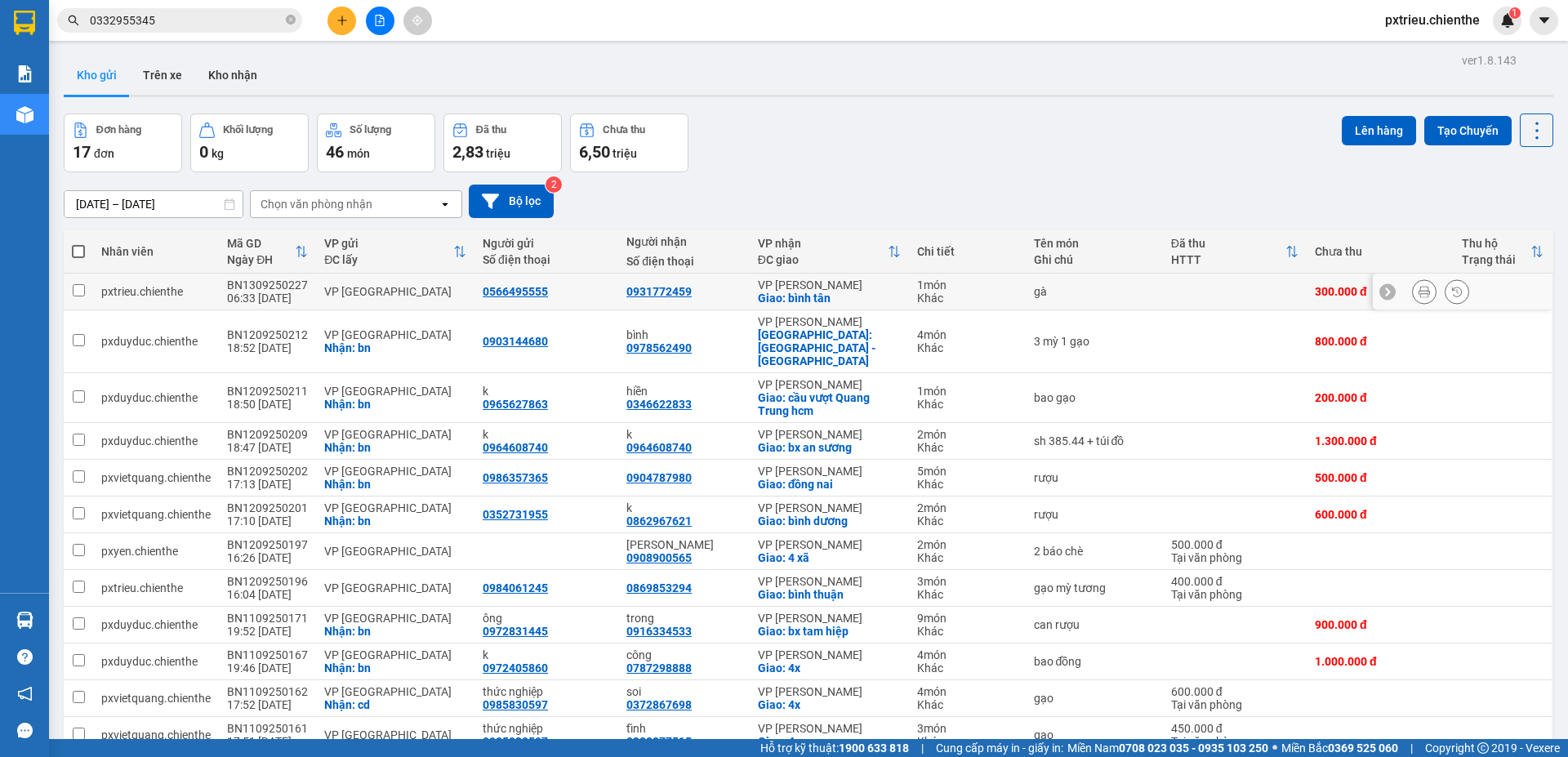
click at [1177, 290] on td at bounding box center [1234, 291] width 143 height 37
checkbox input "true"
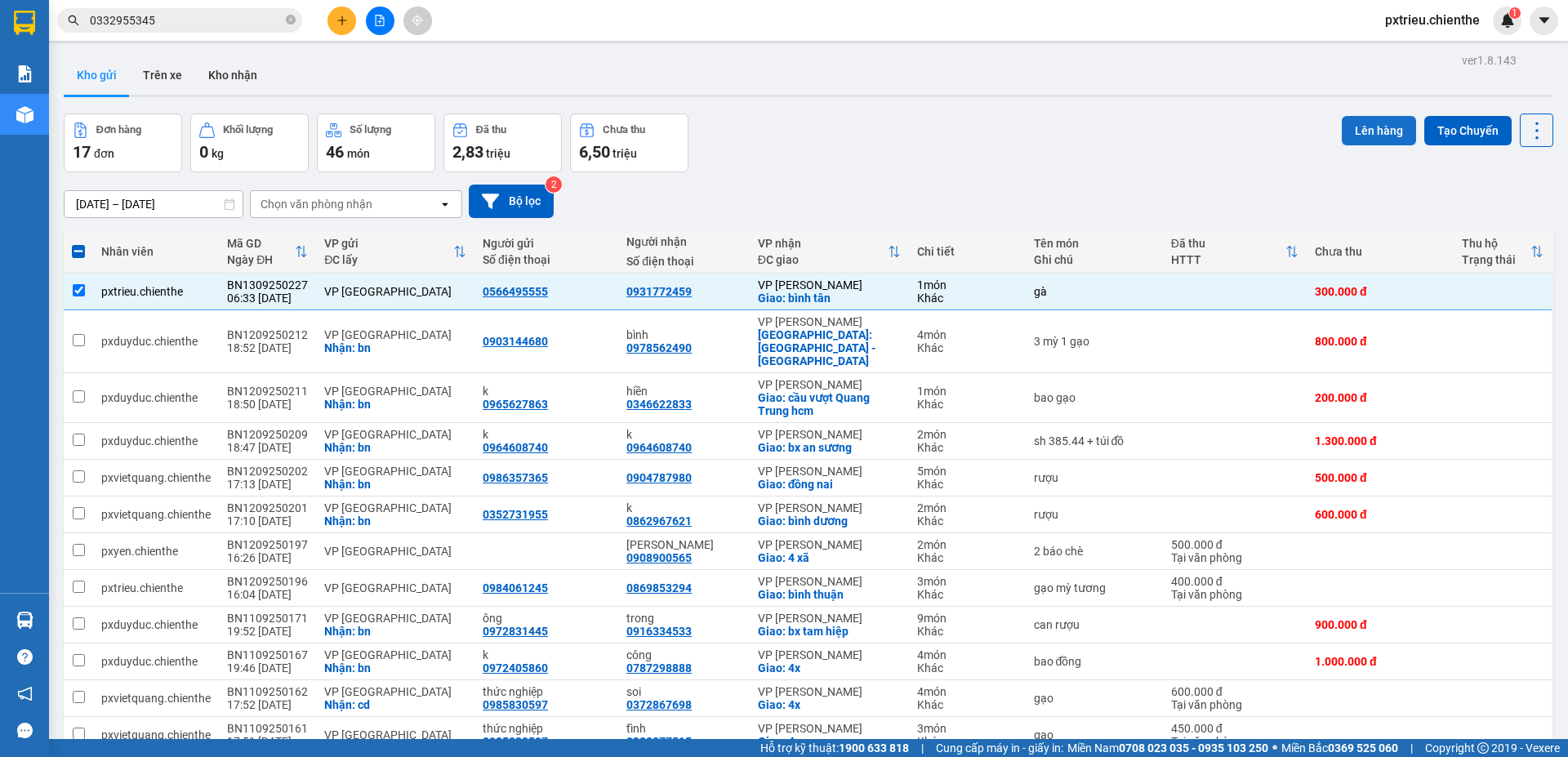
click at [1361, 123] on button "Lên hàng" at bounding box center [1378, 130] width 74 height 29
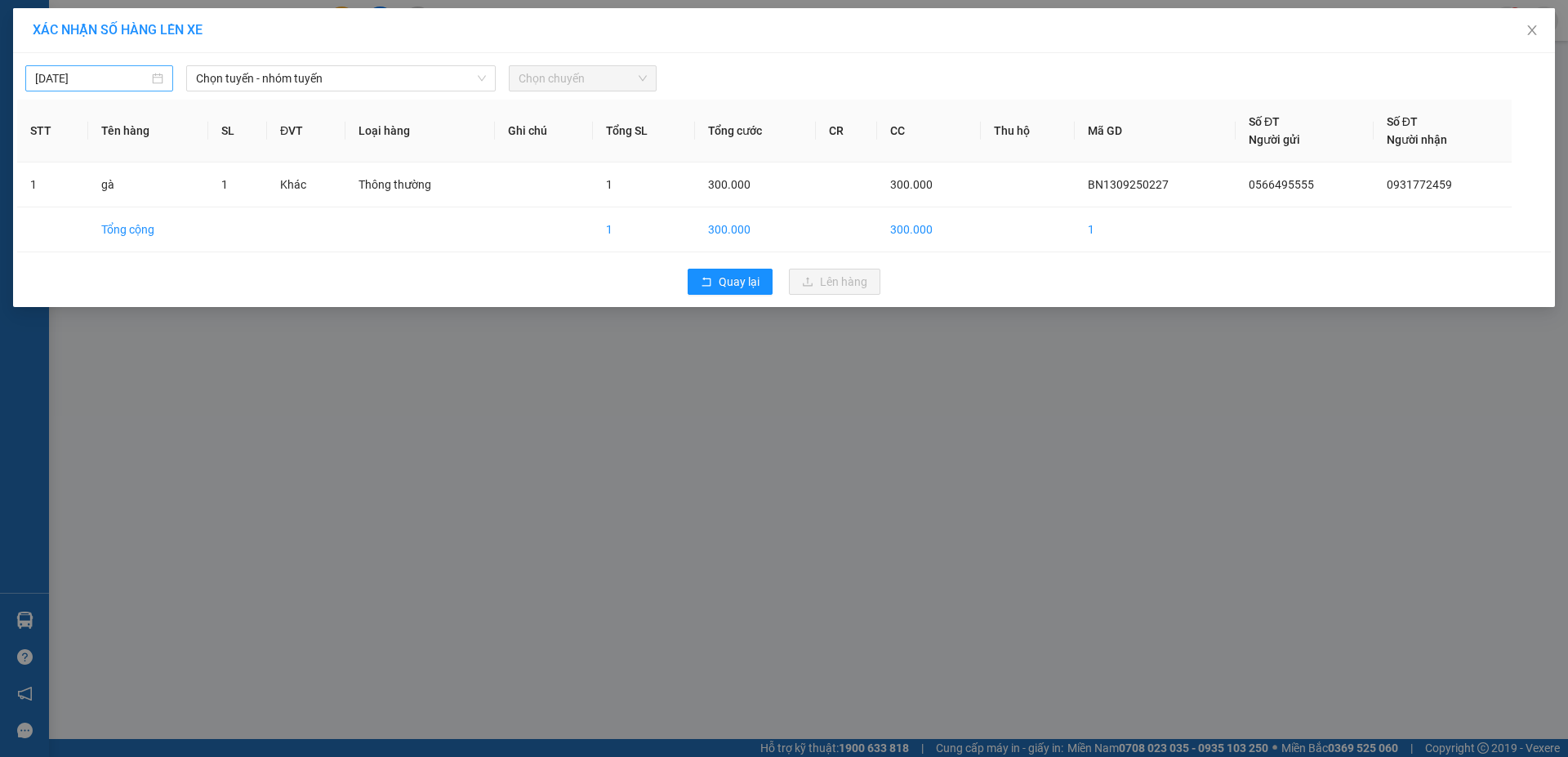
click at [158, 80] on div "[DATE]" at bounding box center [99, 78] width 128 height 18
type input "[DATE]"
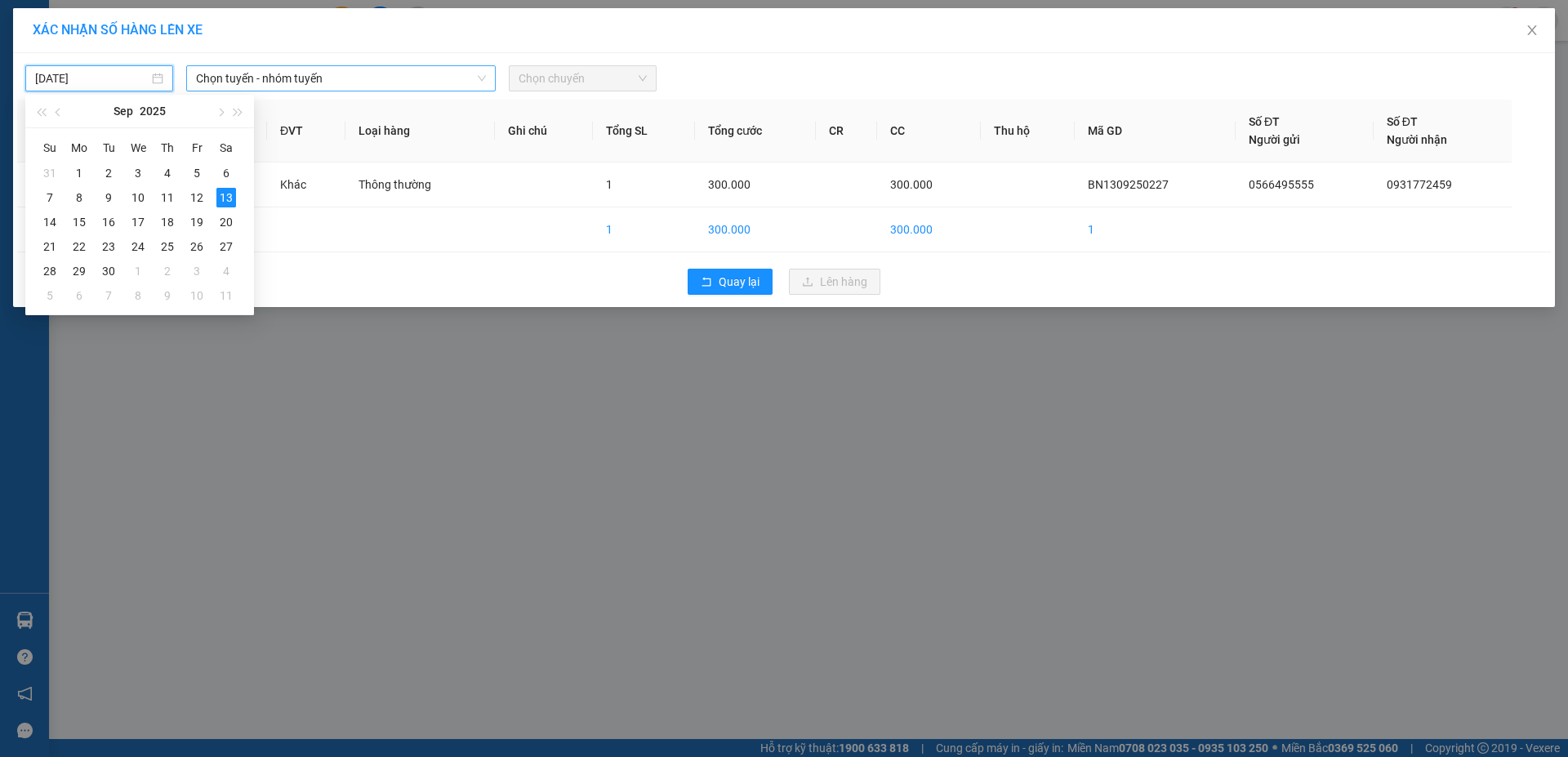
click at [332, 70] on span "Chọn tuyến - nhóm tuyến" at bounding box center [341, 78] width 290 height 25
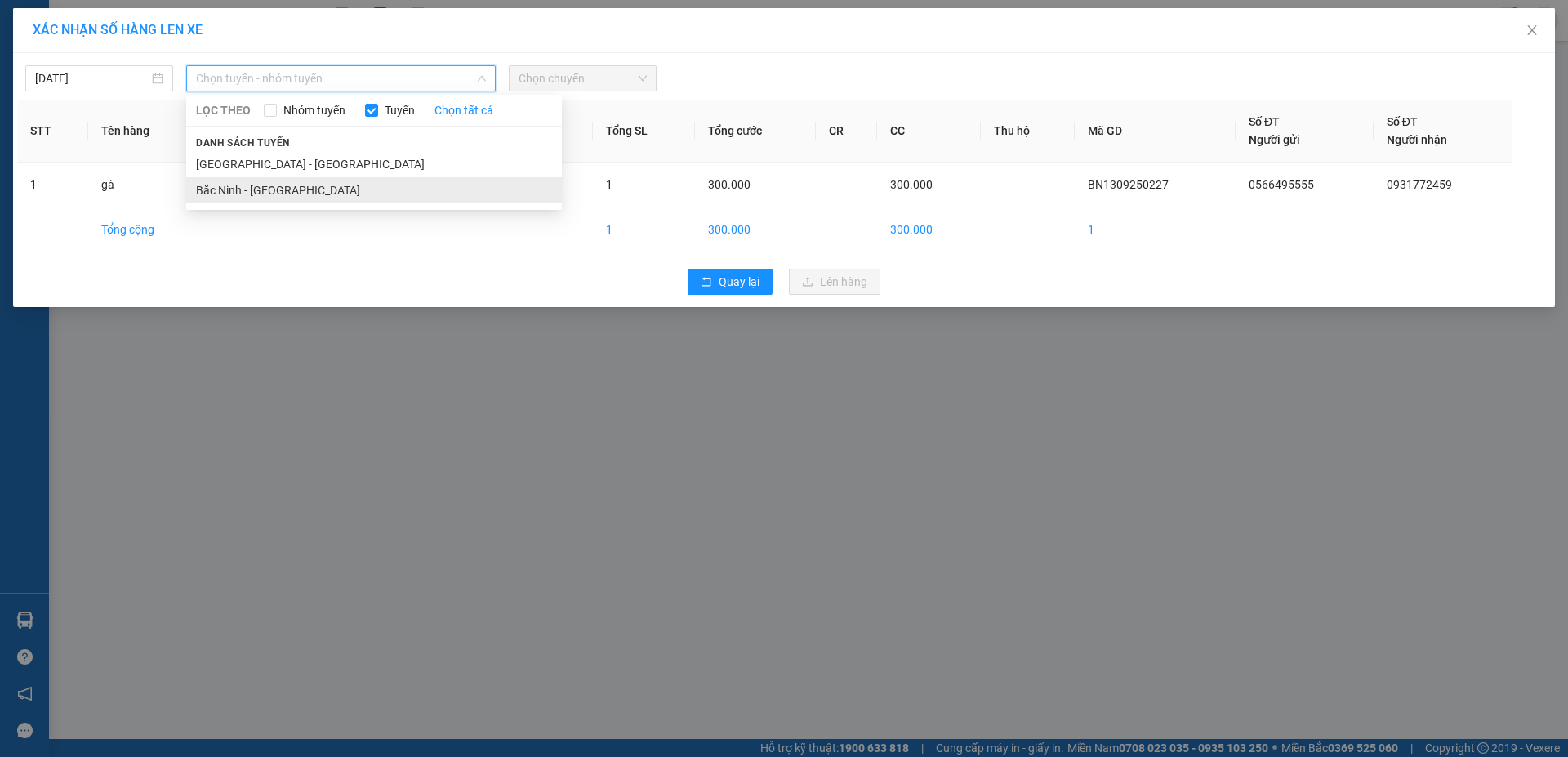
click at [321, 187] on li "Bắc Ninh - [GEOGRAPHIC_DATA]" at bounding box center [374, 190] width 376 height 26
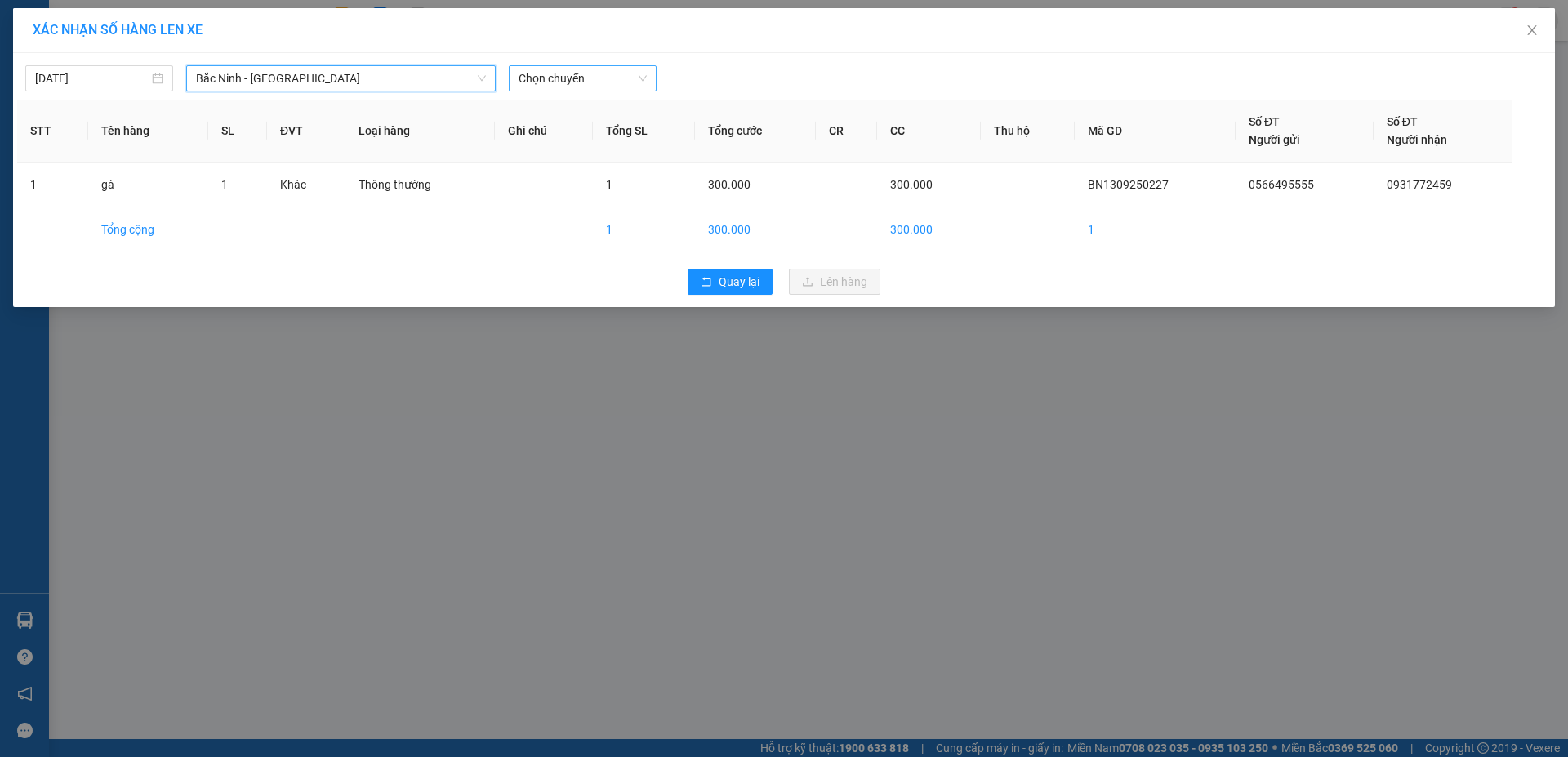
click at [572, 77] on span "Chọn chuyến" at bounding box center [582, 78] width 128 height 25
click at [573, 134] on div "05:00 - 99F-003.07" at bounding box center [581, 137] width 127 height 18
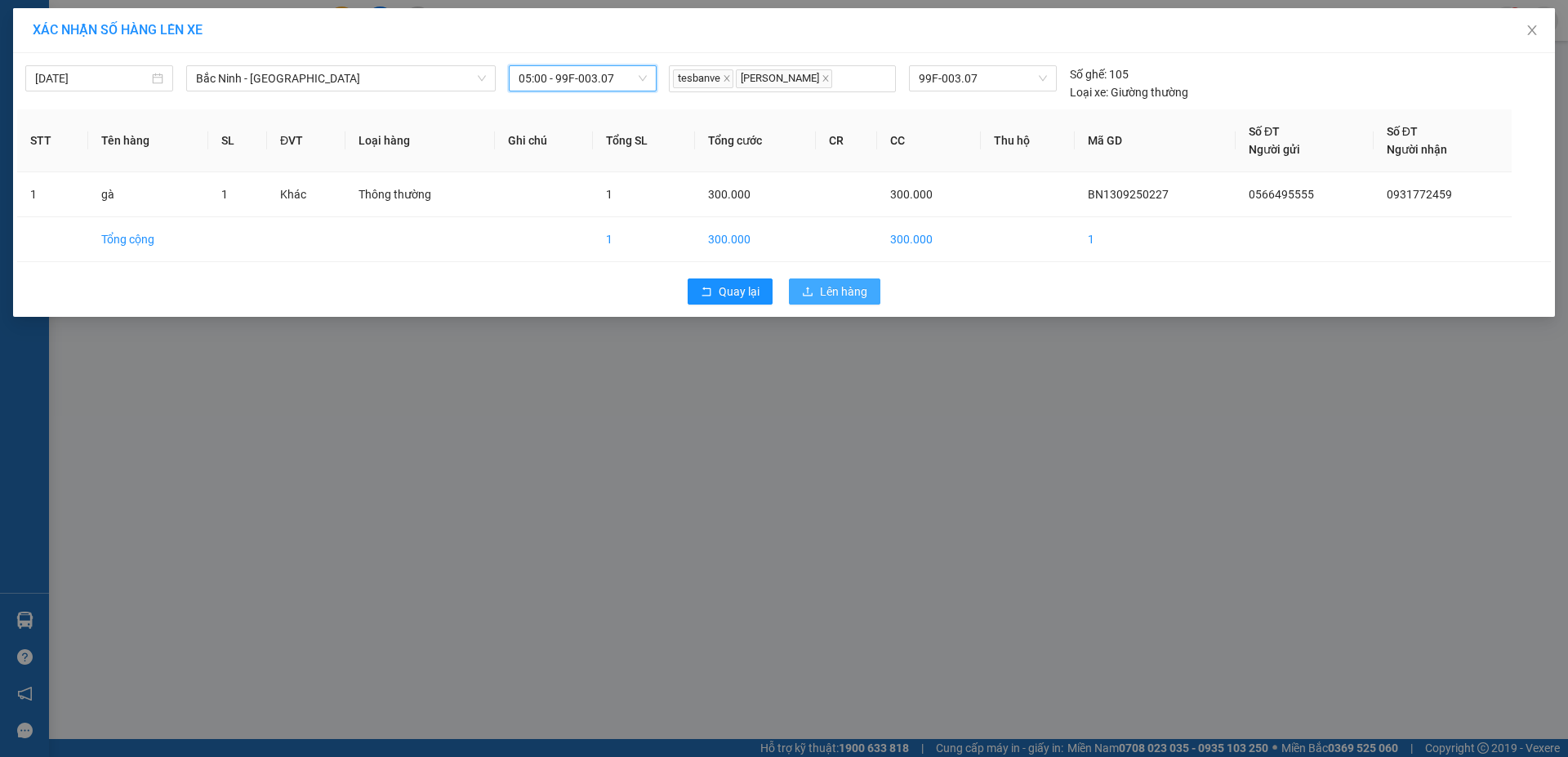
click at [828, 284] on span "Lên hàng" at bounding box center [843, 291] width 47 height 18
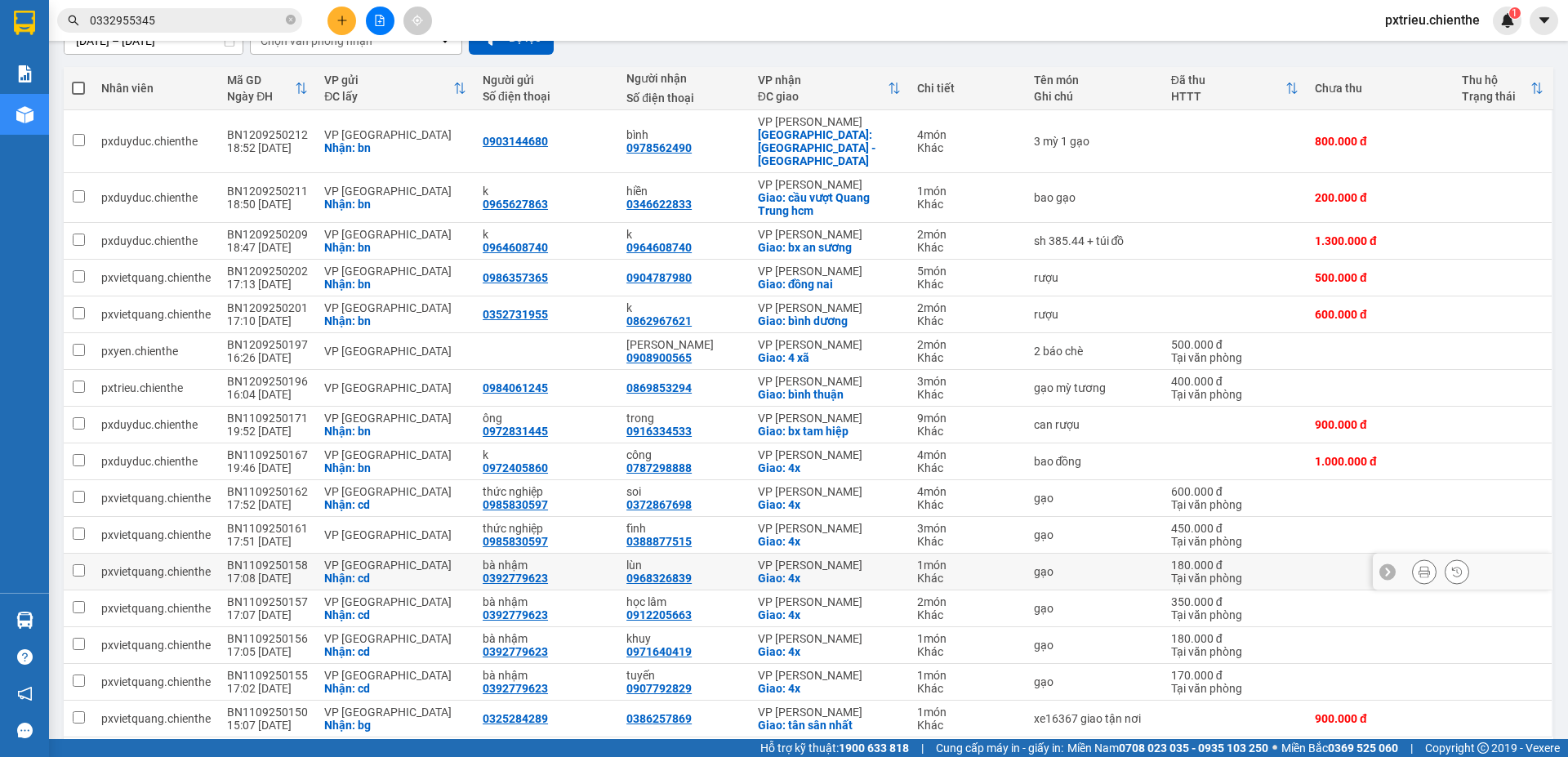
scroll to position [216, 0]
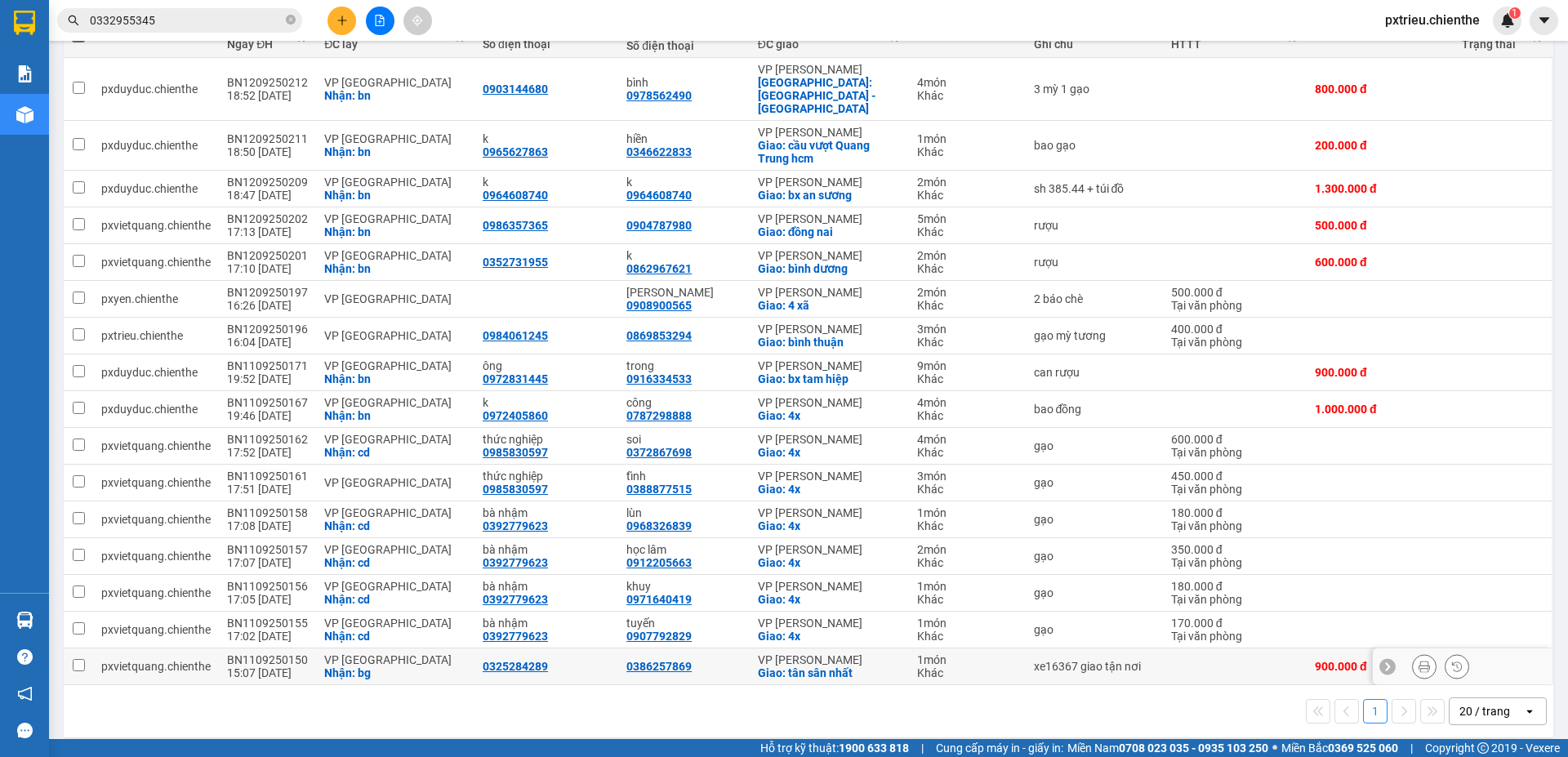
click at [1451, 661] on icon at bounding box center [1457, 666] width 12 height 12
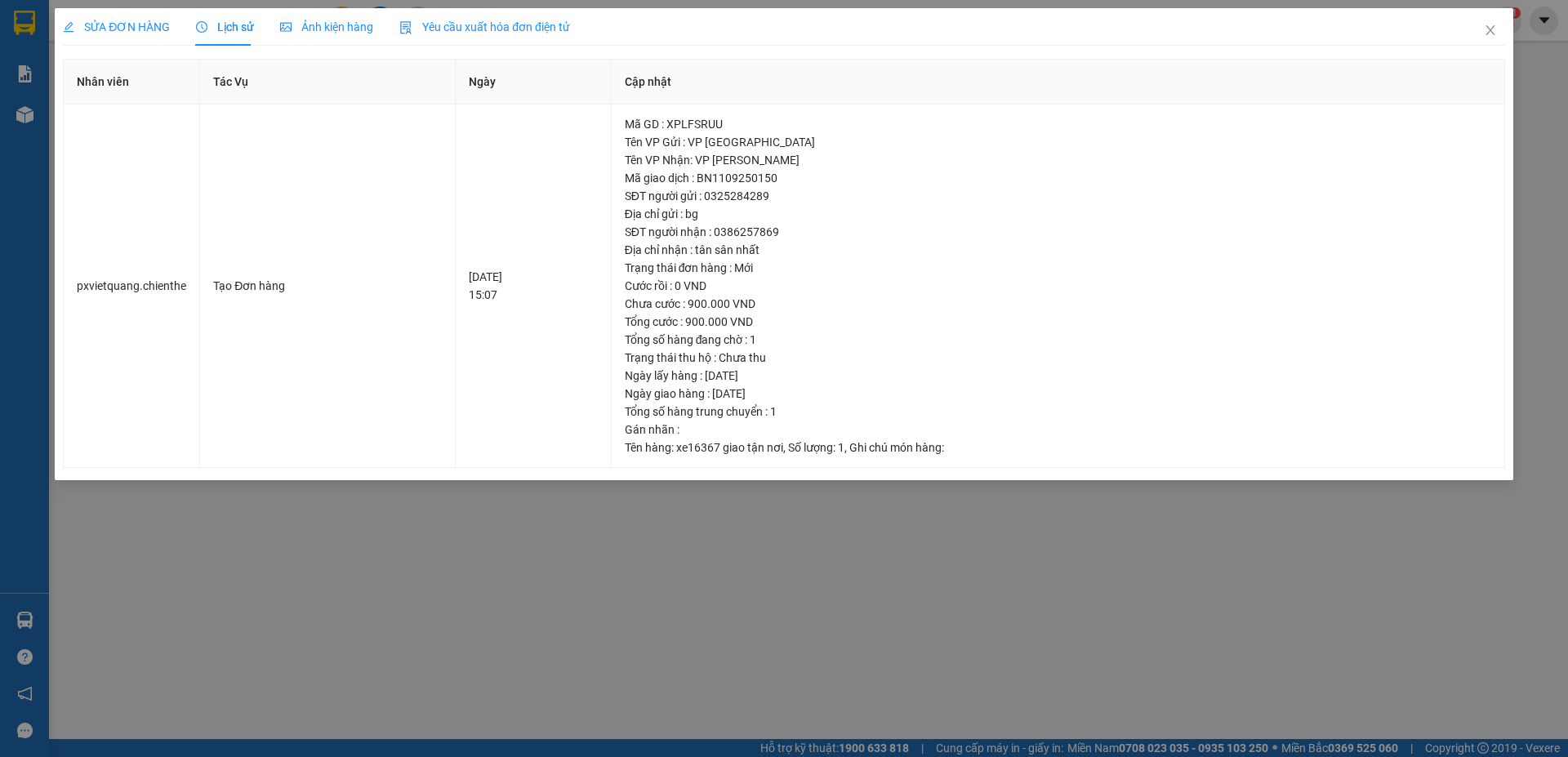
click at [317, 38] on div "Ảnh kiện hàng" at bounding box center [327, 27] width 93 height 37
